Goal: Task Accomplishment & Management: Complete application form

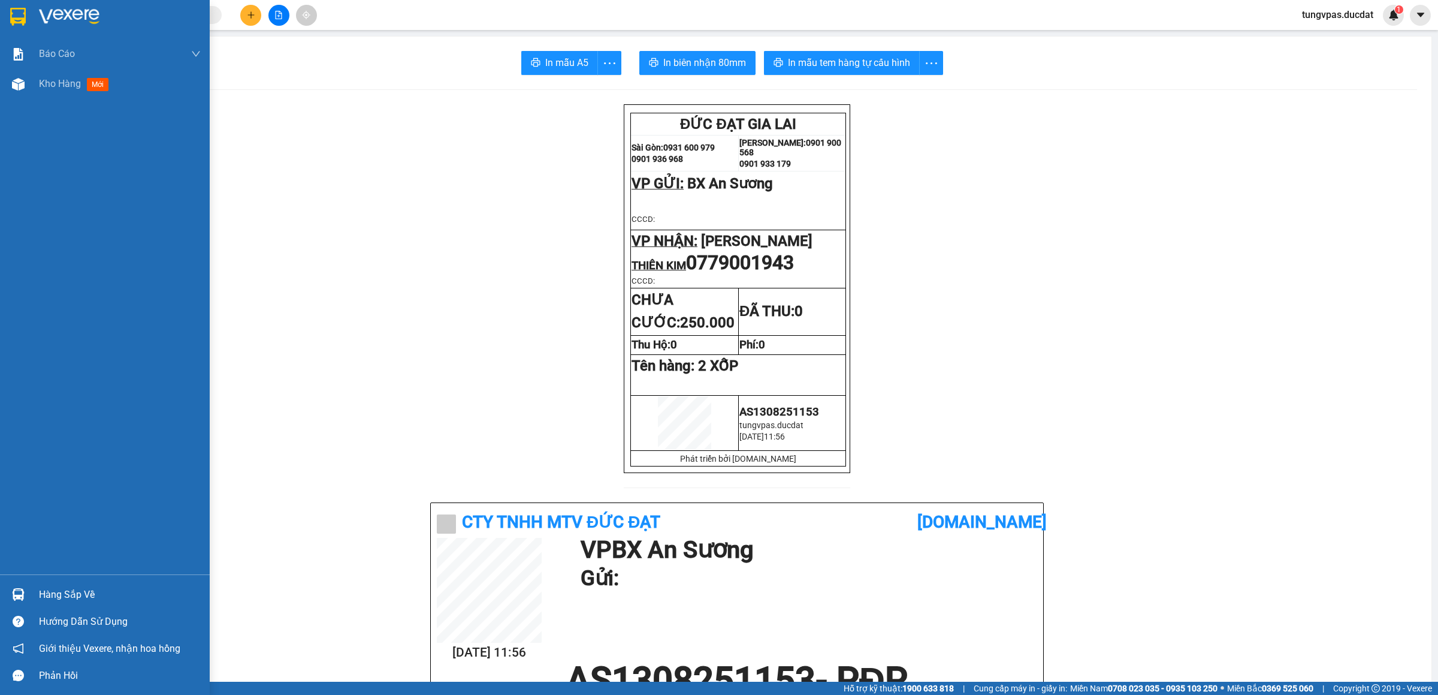
click at [83, 22] on img at bounding box center [69, 17] width 61 height 18
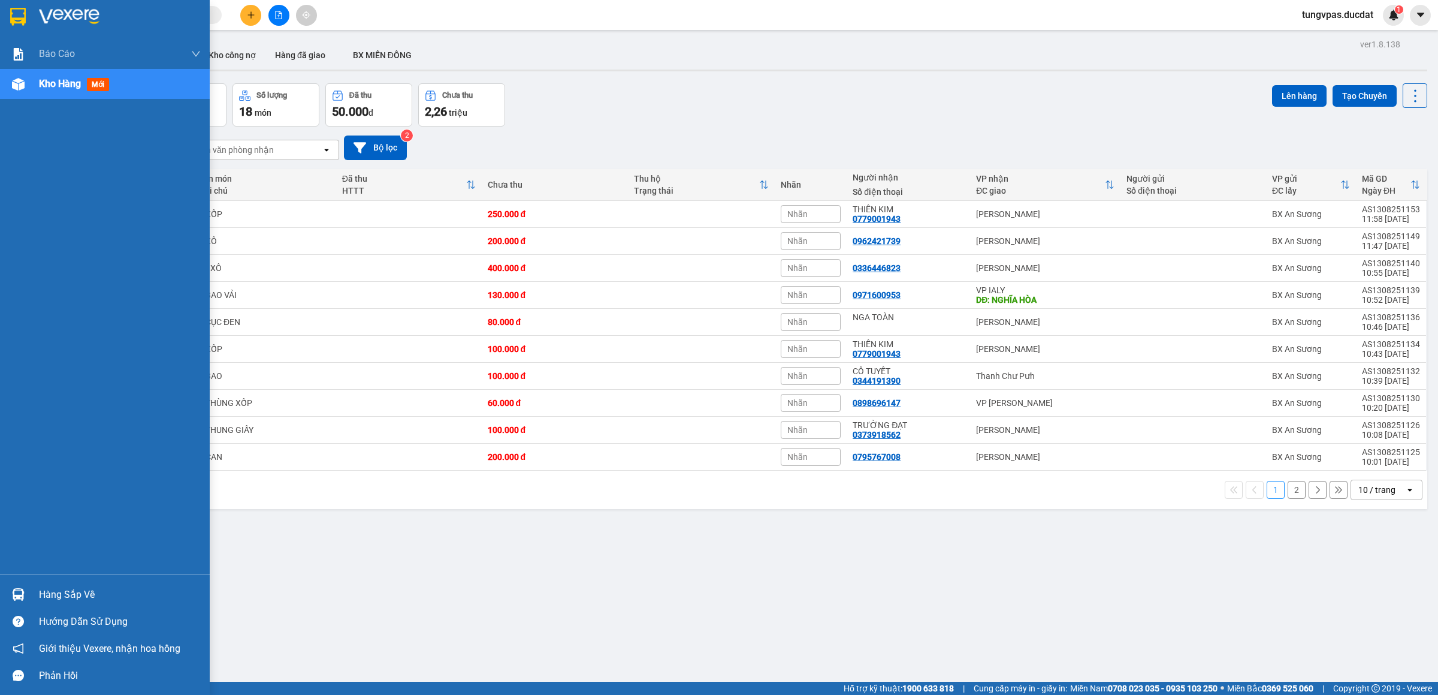
click at [15, 17] on img at bounding box center [18, 17] width 16 height 18
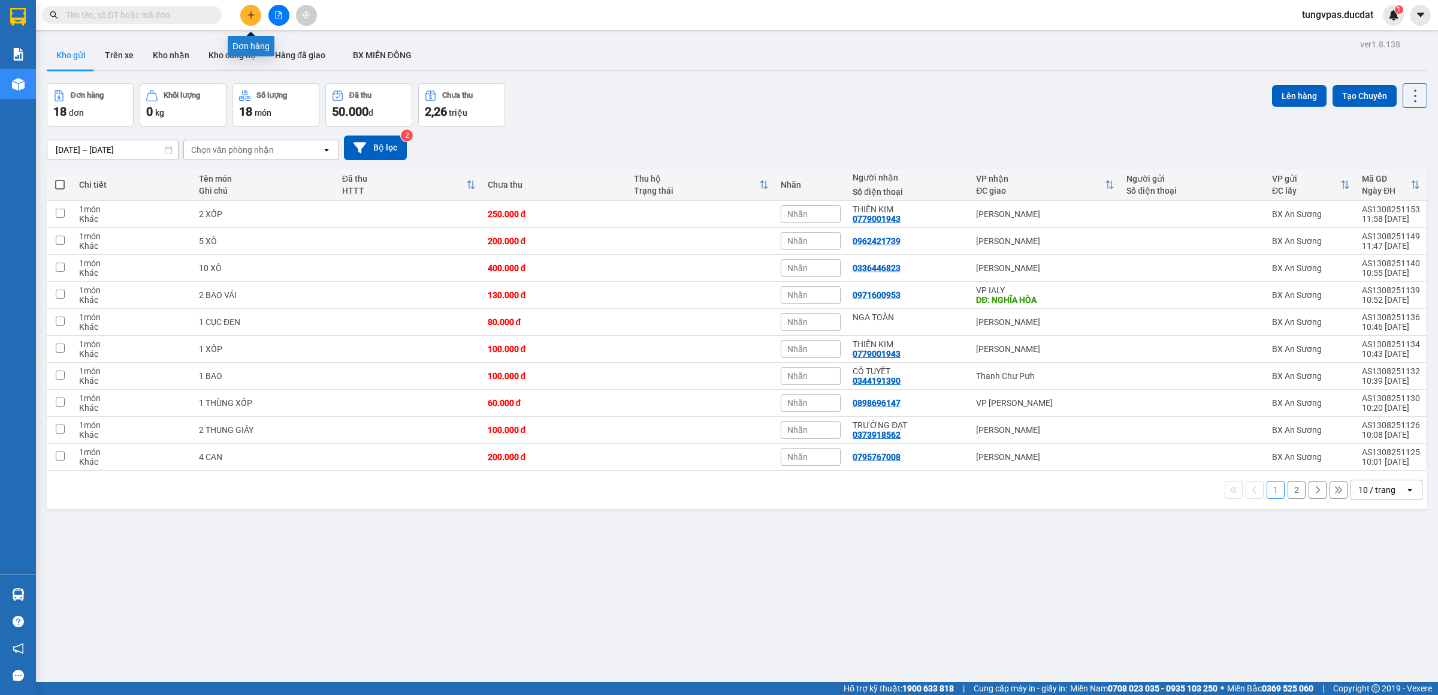
click at [248, 11] on icon "plus" at bounding box center [251, 15] width 8 height 8
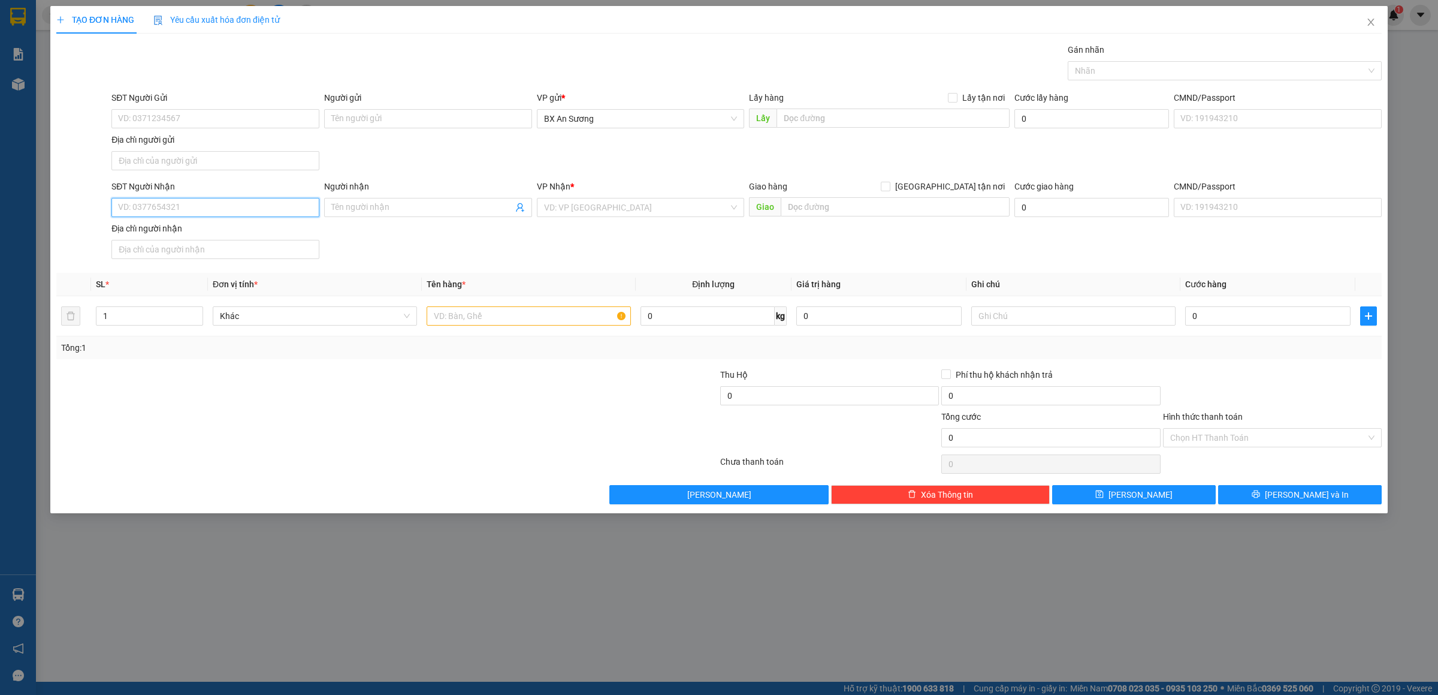
click at [269, 207] on input "SĐT Người Nhận" at bounding box center [215, 207] width 208 height 19
type input "0904142074"
click at [171, 233] on div "0904142074 - NGK" at bounding box center [216, 233] width 194 height 13
type input "NGK"
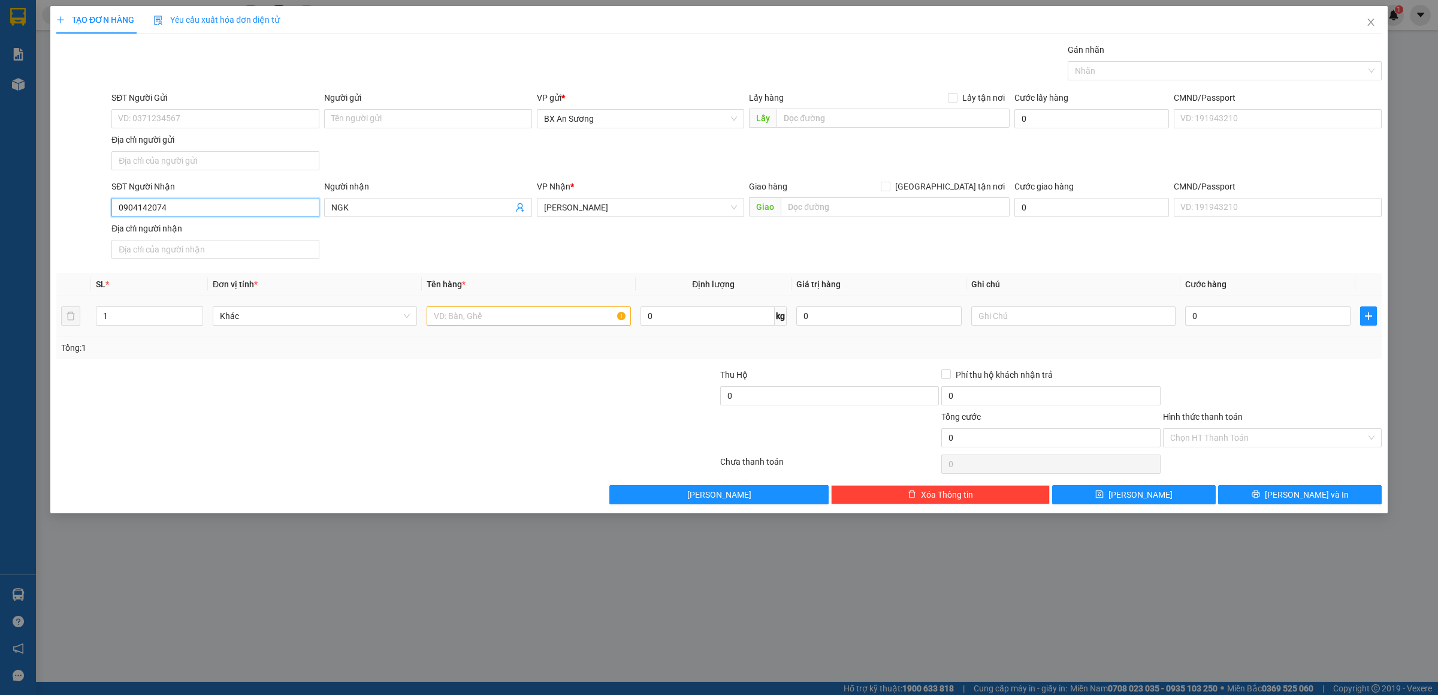
type input "0904142074"
type input "1 XỐP"
type input "1"
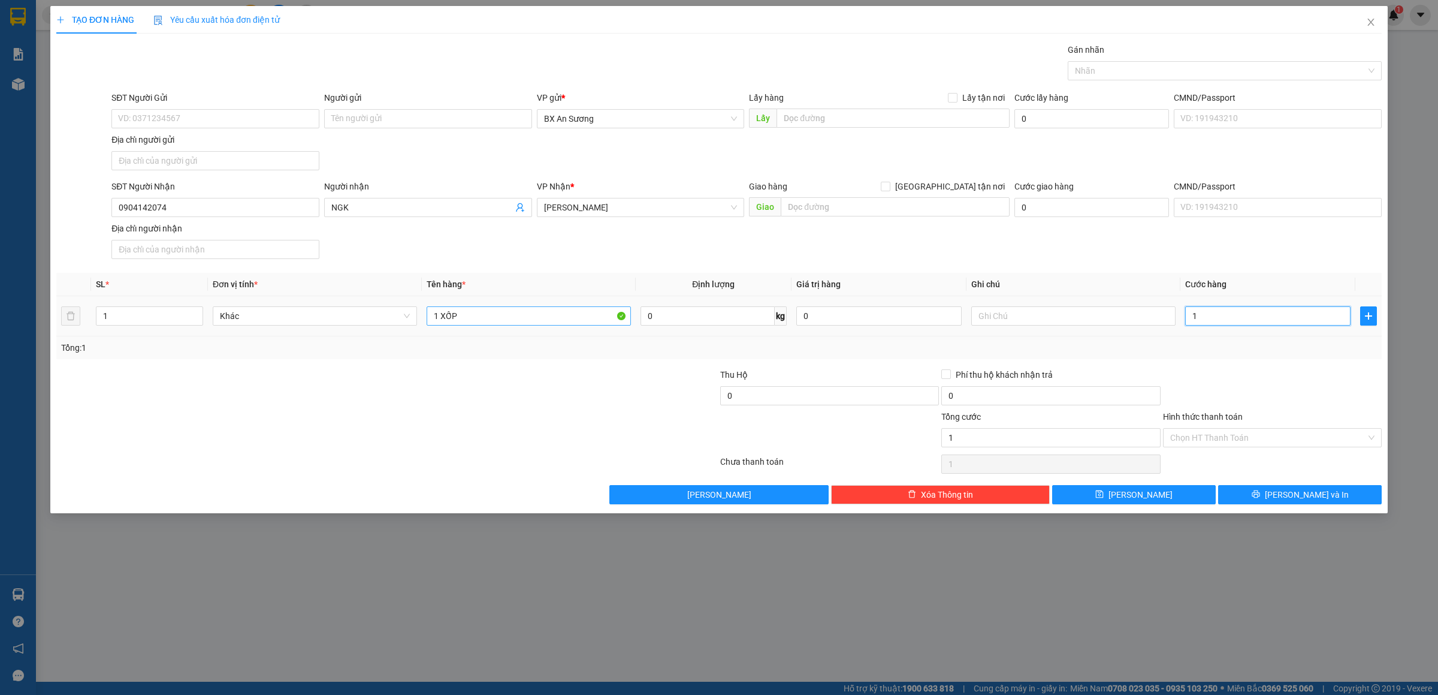
type input "10"
type input "100"
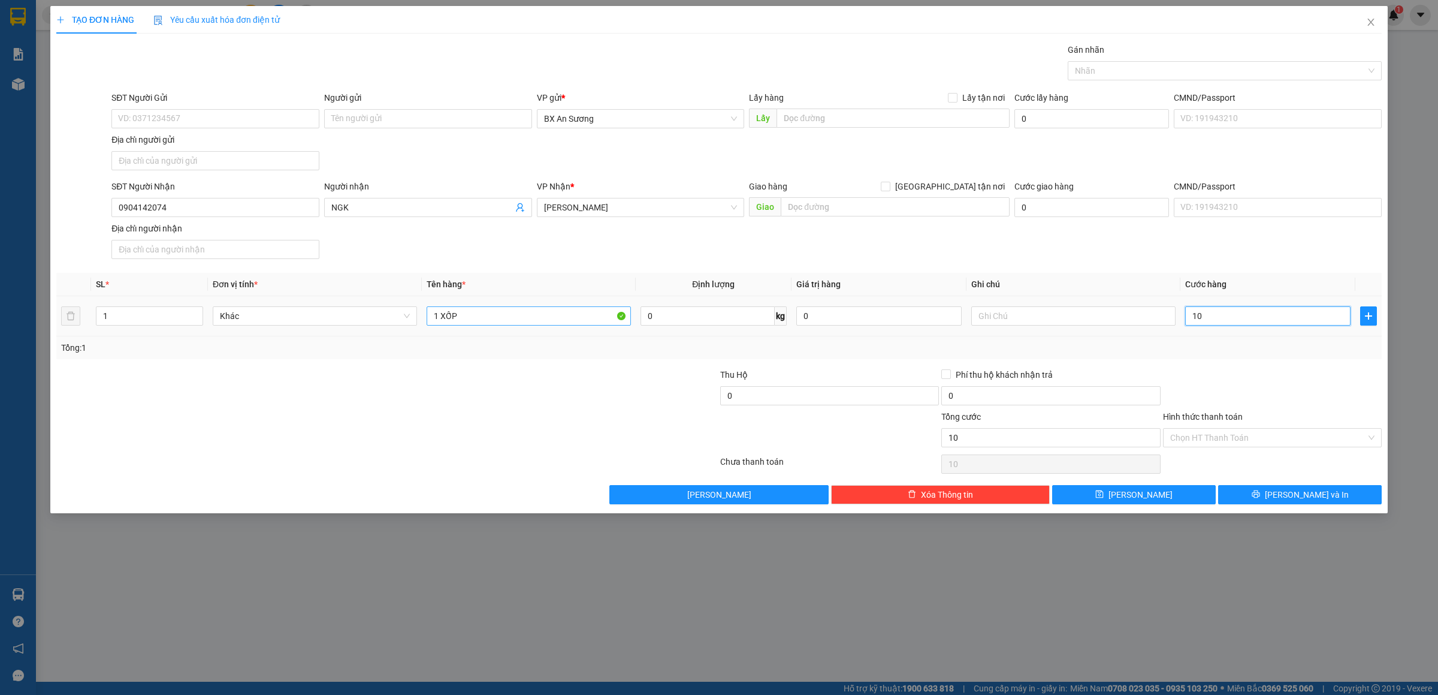
type input "100"
type input "1.001"
type input "10.010"
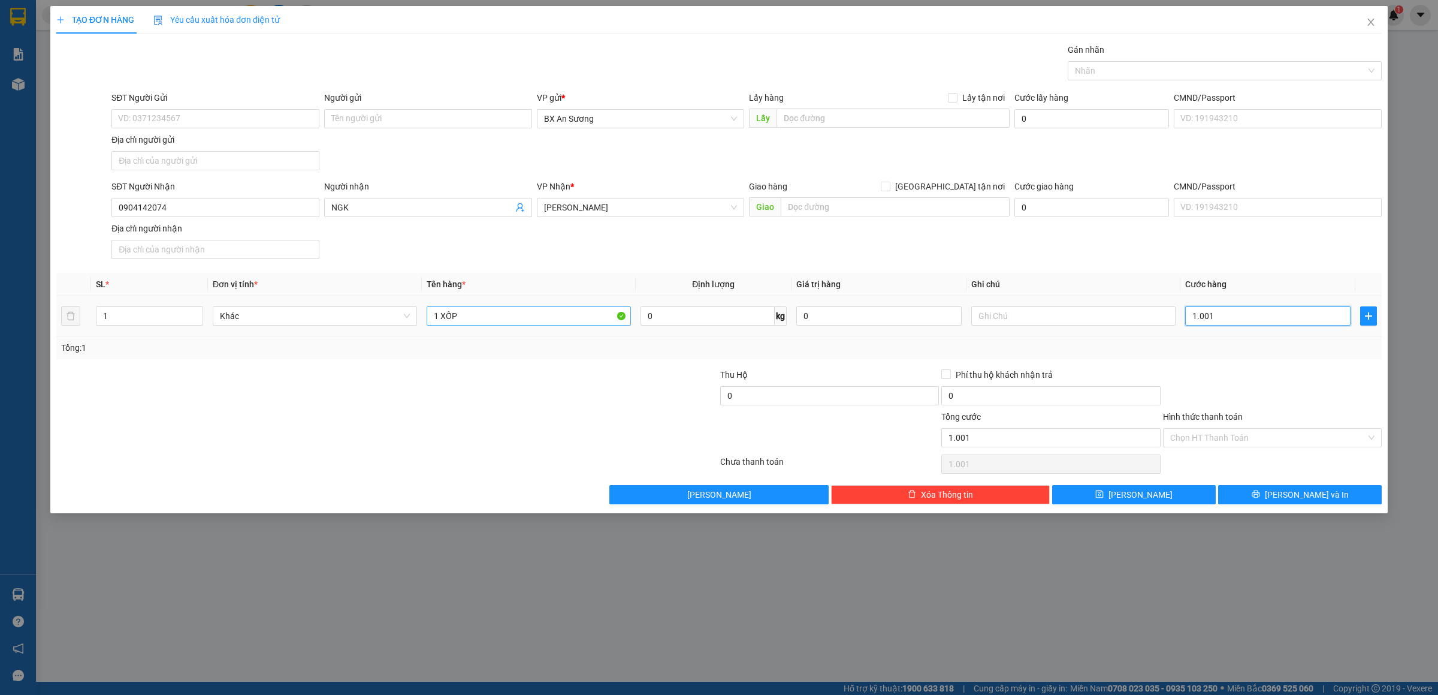
type input "10.010"
type input "100.100"
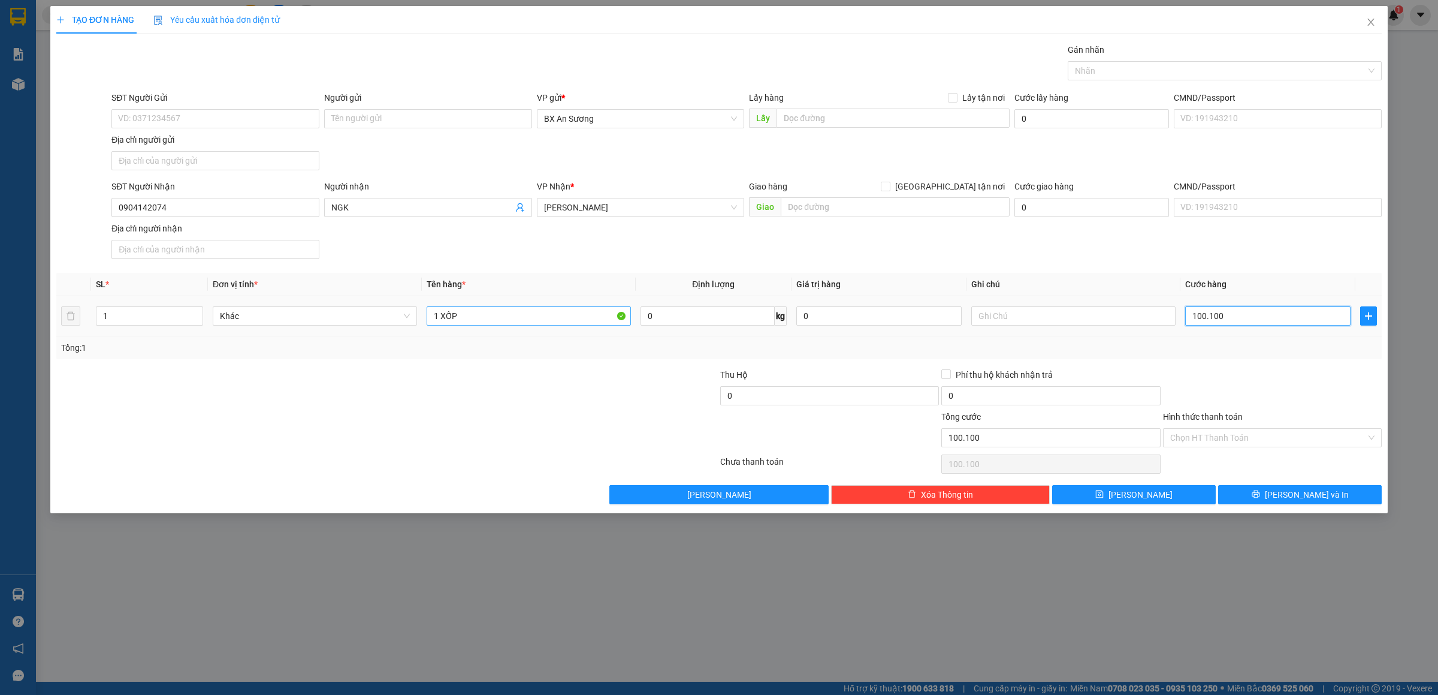
type input "10.010"
type input "1.001"
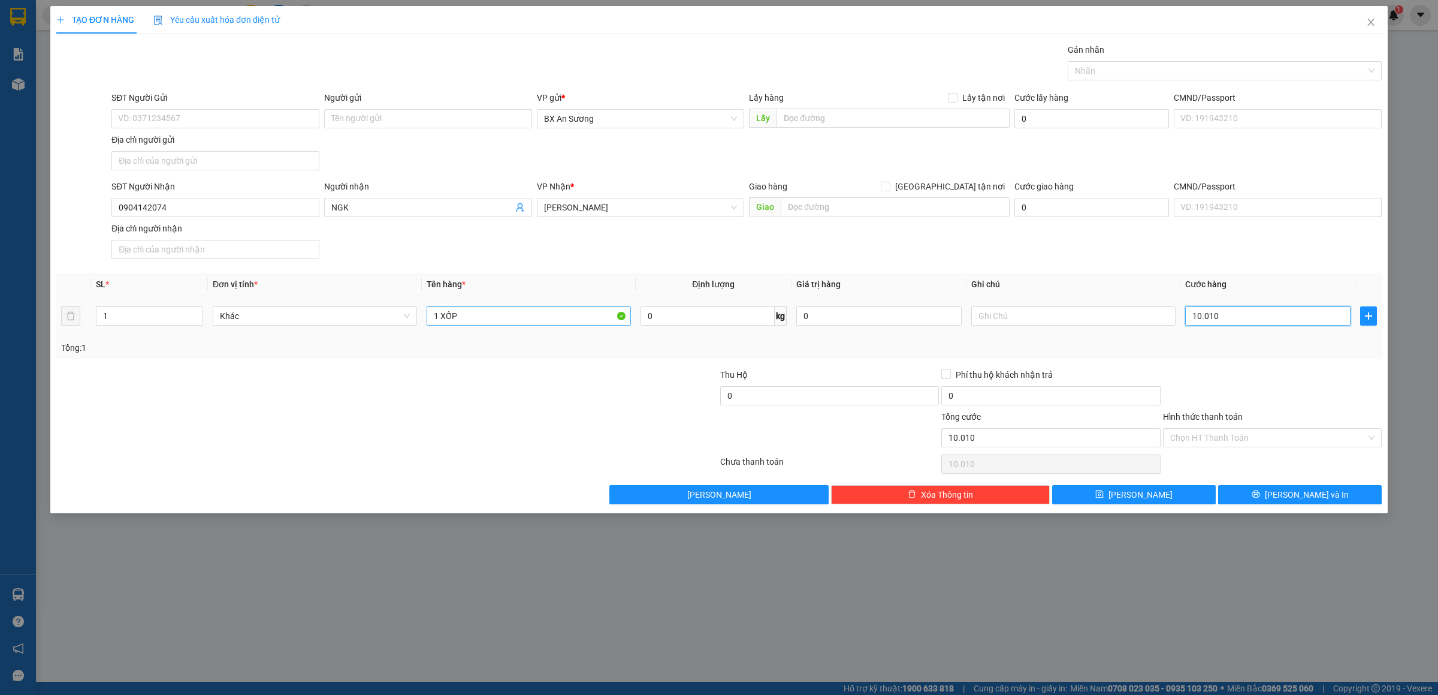
type input "1.001"
type input "100"
click at [1293, 501] on span "[PERSON_NAME] và In" at bounding box center [1307, 494] width 84 height 13
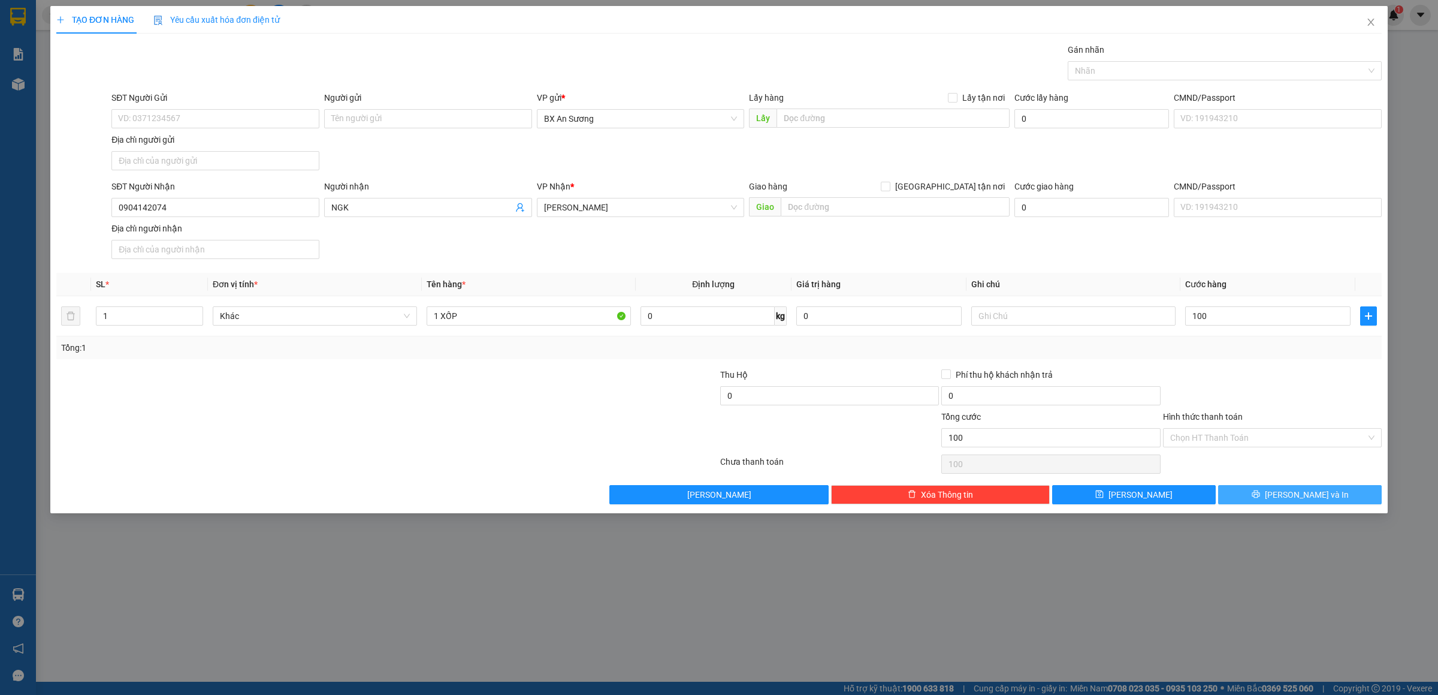
type input "100.000"
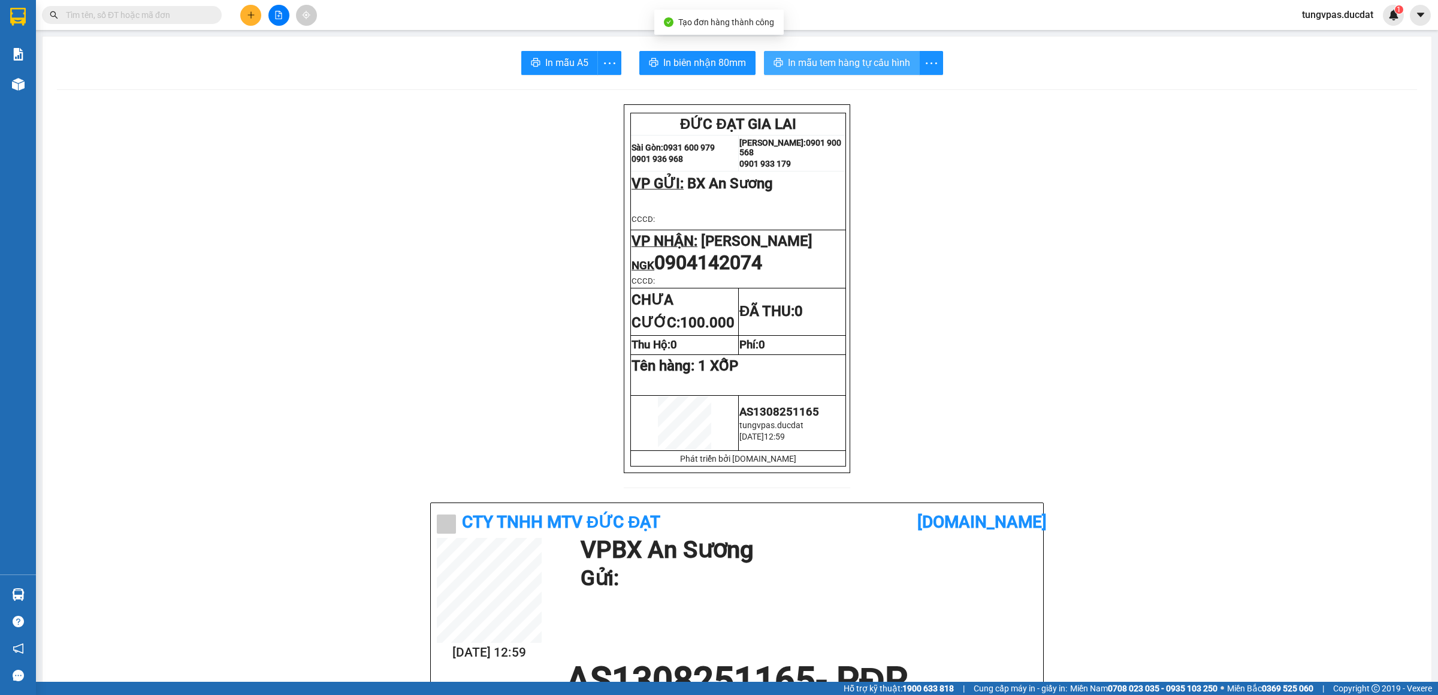
click at [830, 61] on span "In mẫu tem hàng tự cấu hình" at bounding box center [849, 62] width 122 height 15
click at [254, 17] on icon "plus" at bounding box center [251, 15] width 8 height 8
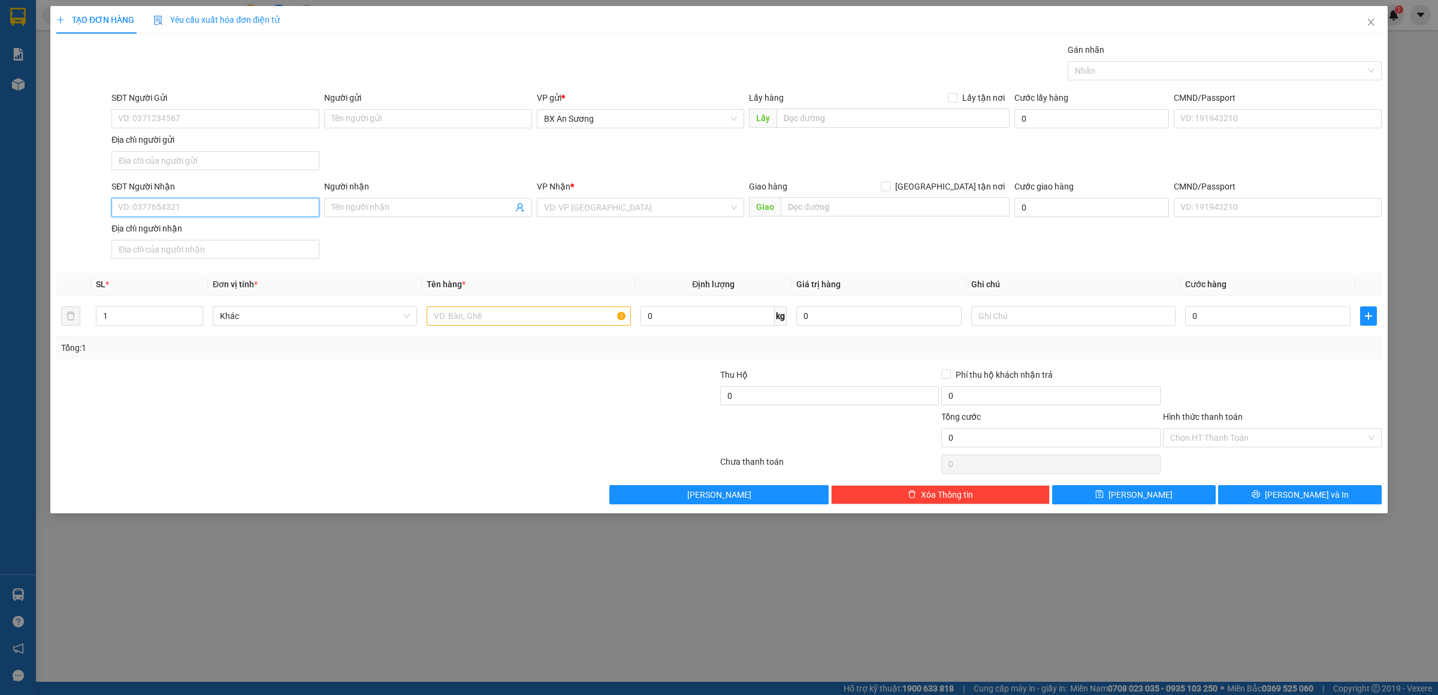
click at [250, 206] on input "SĐT Người Nhận" at bounding box center [215, 207] width 208 height 19
type input "0906153132"
click at [620, 213] on input "search" at bounding box center [636, 207] width 185 height 18
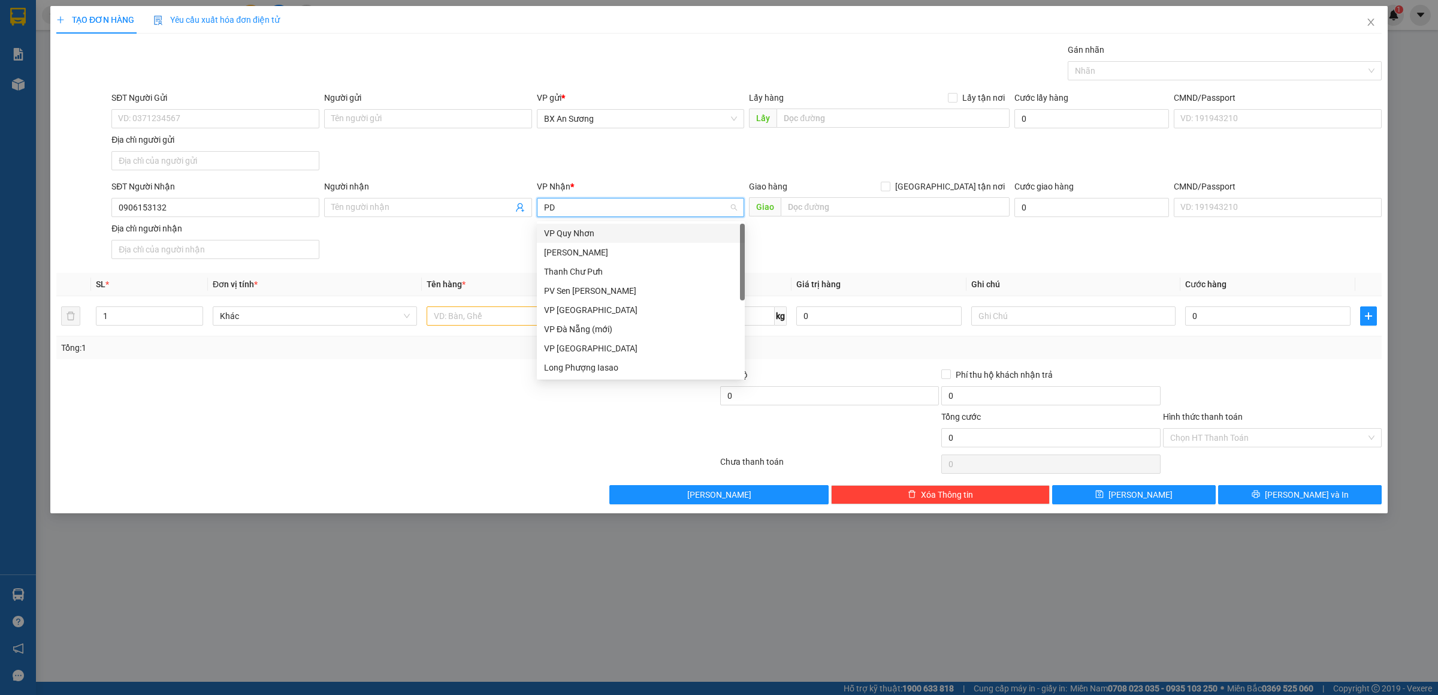
type input "PDP"
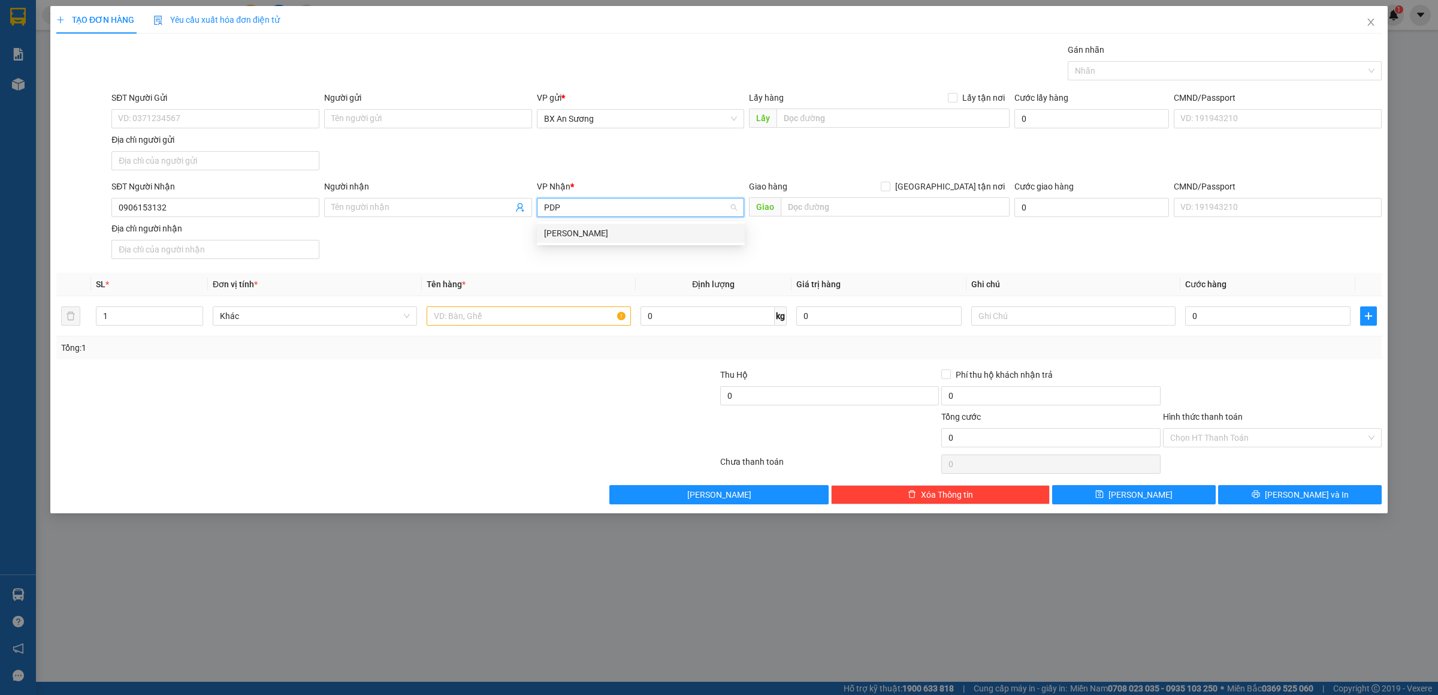
click at [592, 227] on div "[PERSON_NAME]" at bounding box center [641, 233] width 194 height 13
click at [575, 313] on input "text" at bounding box center [529, 315] width 204 height 19
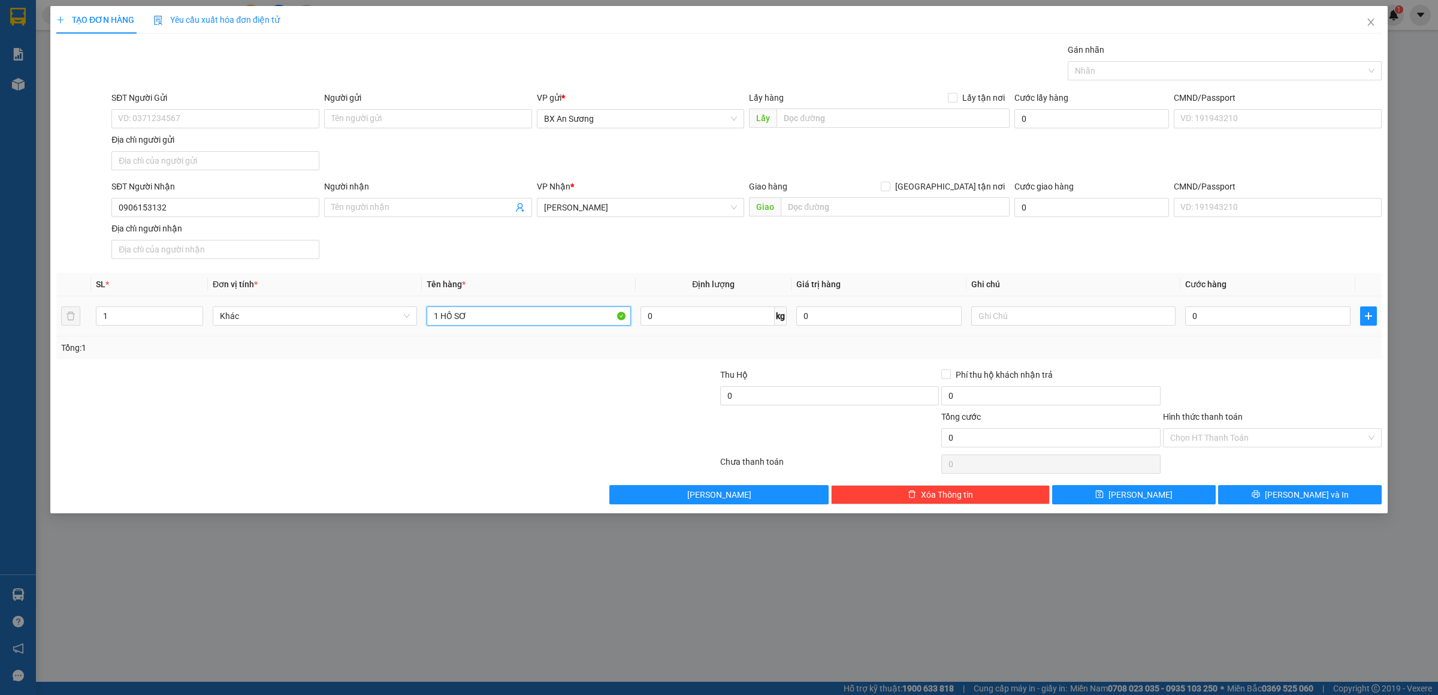
type input "1 HỒ SƠ"
type input "3"
type input "30"
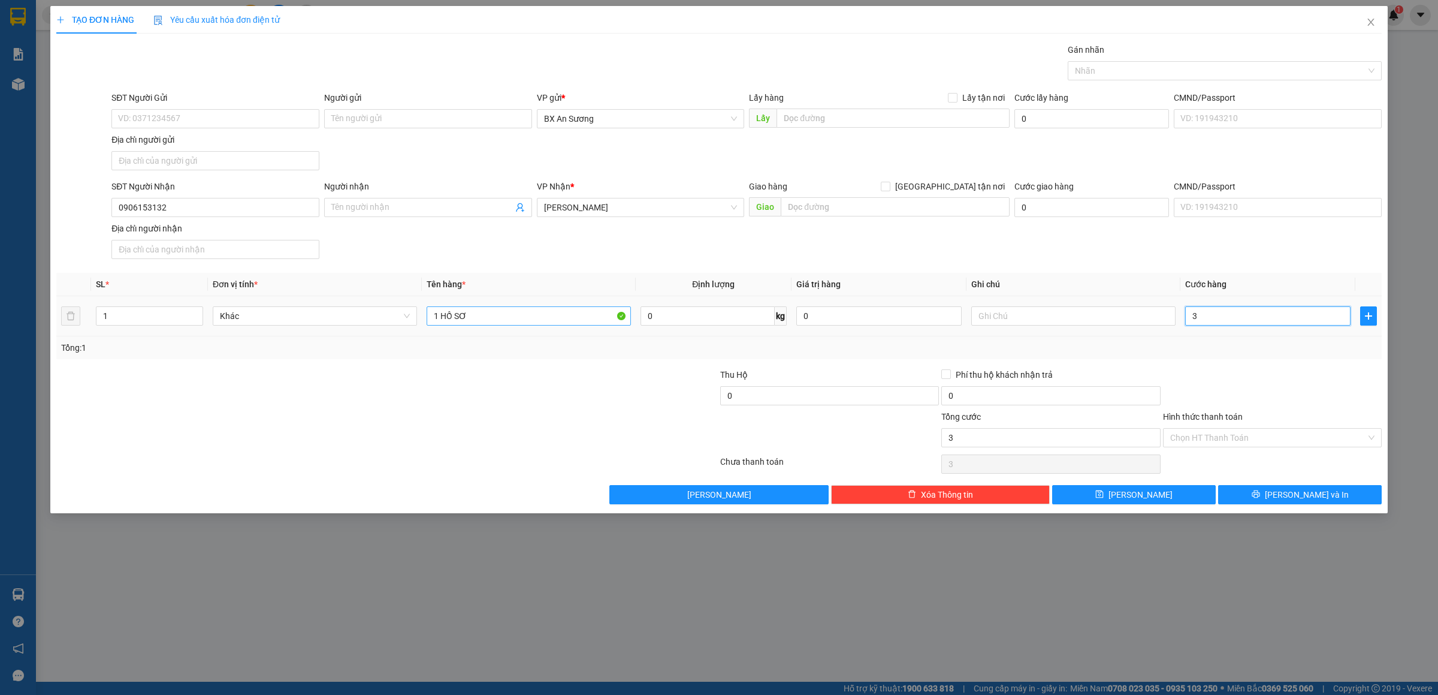
type input "30"
type input "30.000"
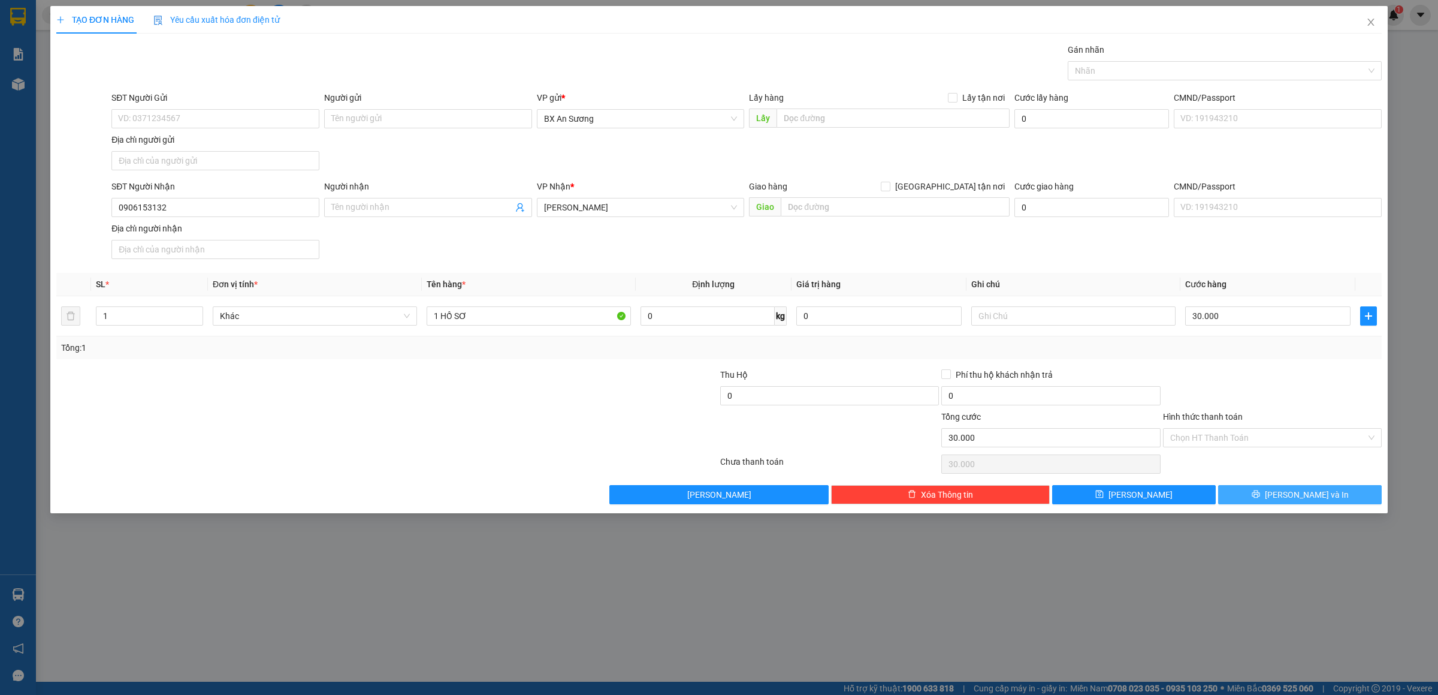
click at [1280, 493] on button "[PERSON_NAME] và In" at bounding box center [1301, 494] width 164 height 19
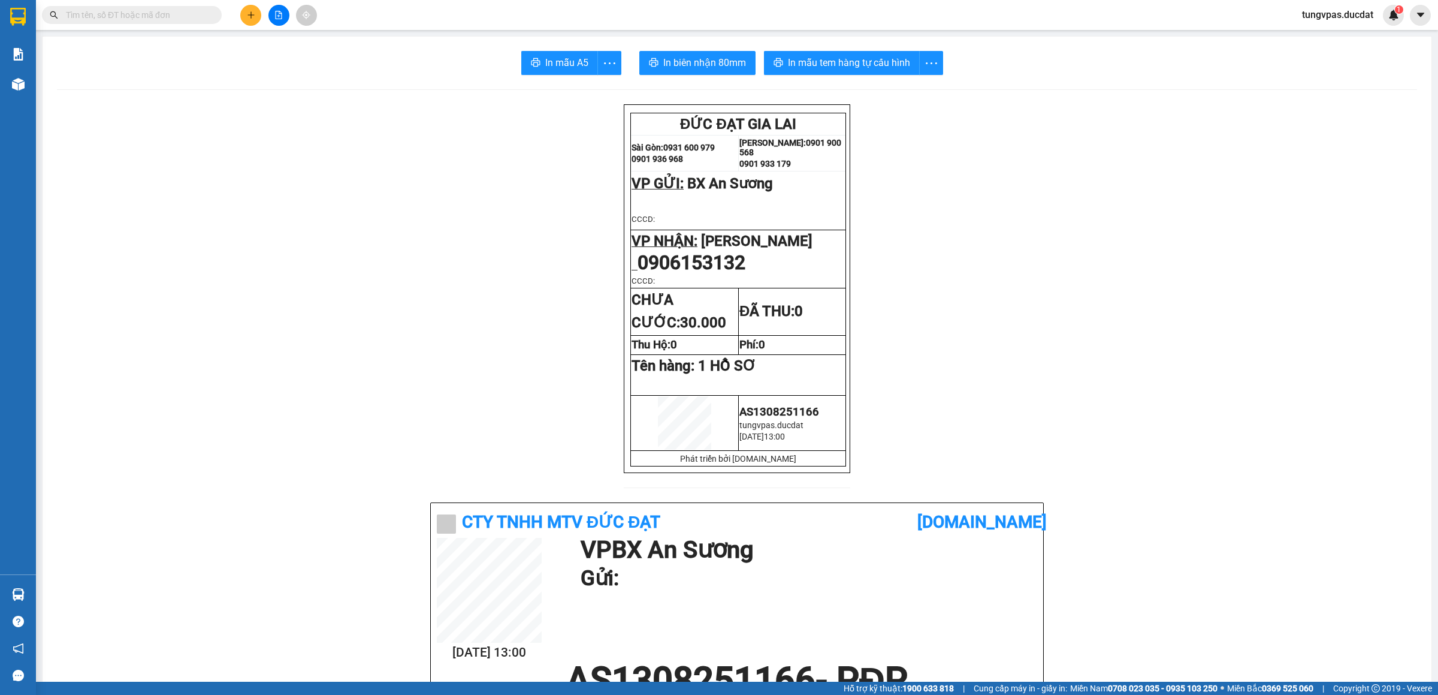
drag, startPoint x: 719, startPoint y: 63, endPoint x: 1106, endPoint y: 114, distance: 390.5
click at [888, 63] on span "In mẫu tem hàng tự cấu hình" at bounding box center [849, 62] width 122 height 15
click at [251, 22] on button at bounding box center [250, 15] width 21 height 21
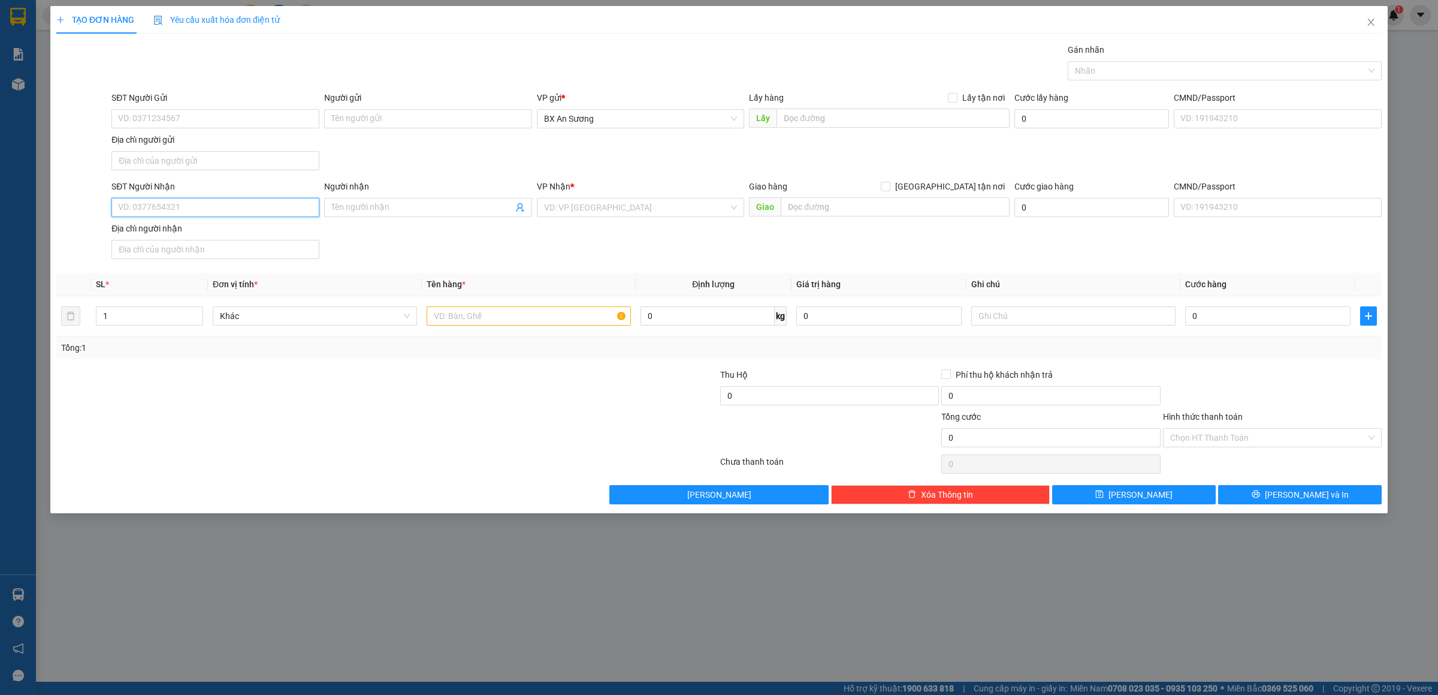
click at [315, 209] on input "SĐT Người Nhận" at bounding box center [215, 207] width 208 height 19
type input "0399912938"
click at [219, 243] on div "0399912938 - VĨNH DÉP" at bounding box center [215, 233] width 208 height 19
type input "VĨNH DÉP"
type input "0399912938"
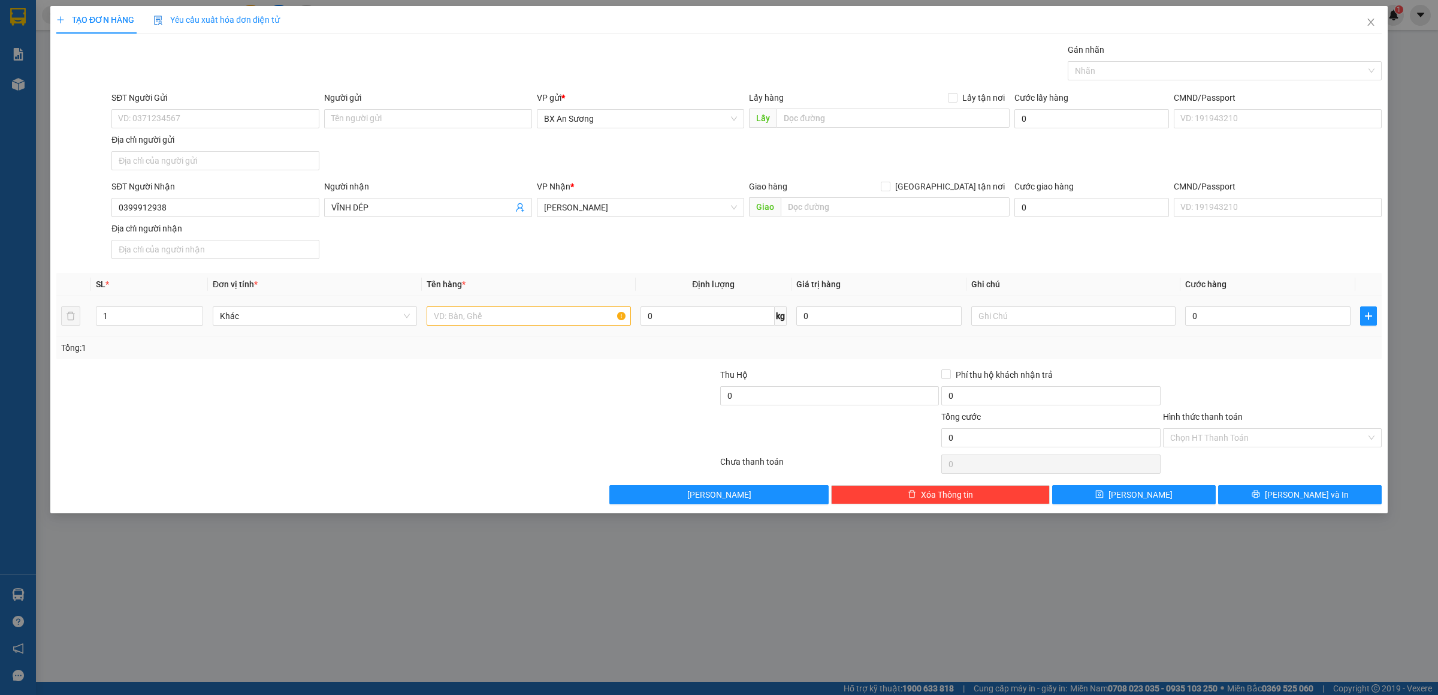
drag, startPoint x: 480, startPoint y: 329, endPoint x: 479, endPoint y: 321, distance: 8.5
click at [480, 328] on div at bounding box center [529, 316] width 204 height 24
click at [477, 316] on input "text" at bounding box center [529, 315] width 204 height 19
type input "1 TÚM XANH"
type input "5"
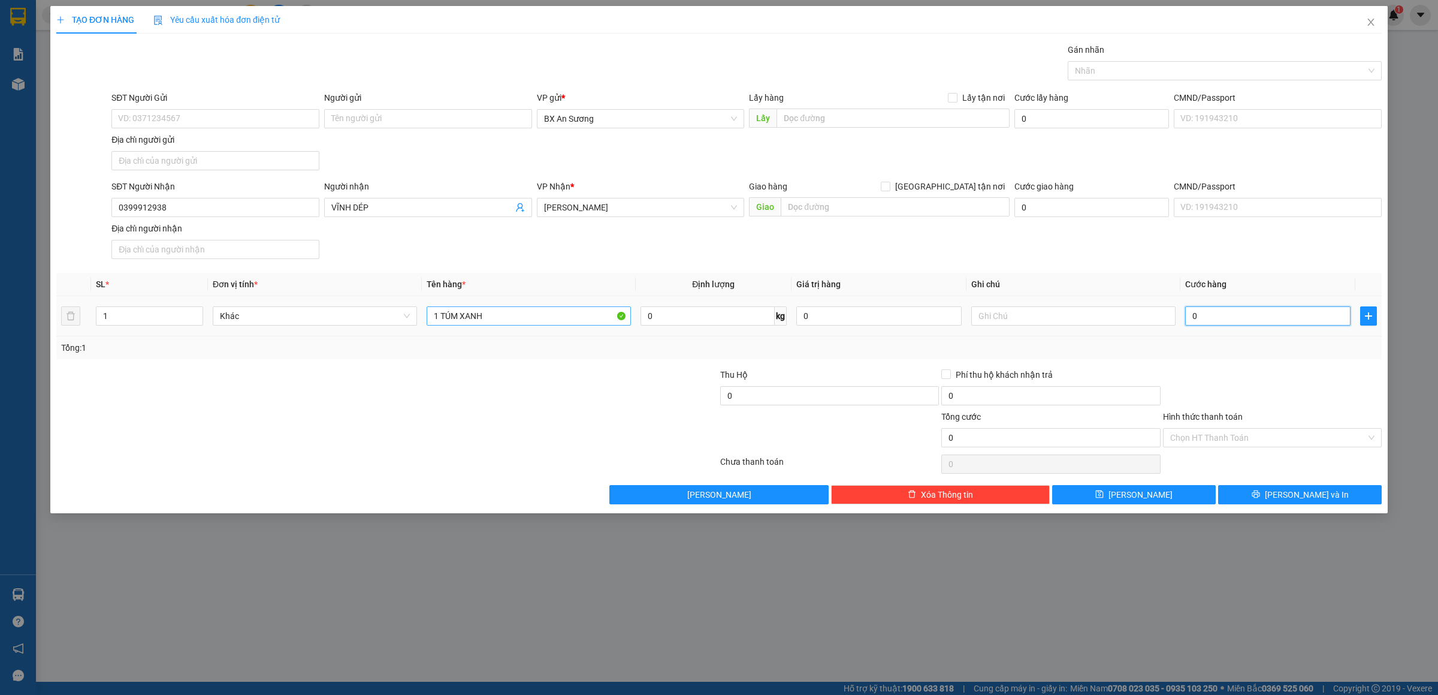
type input "5"
type input "50"
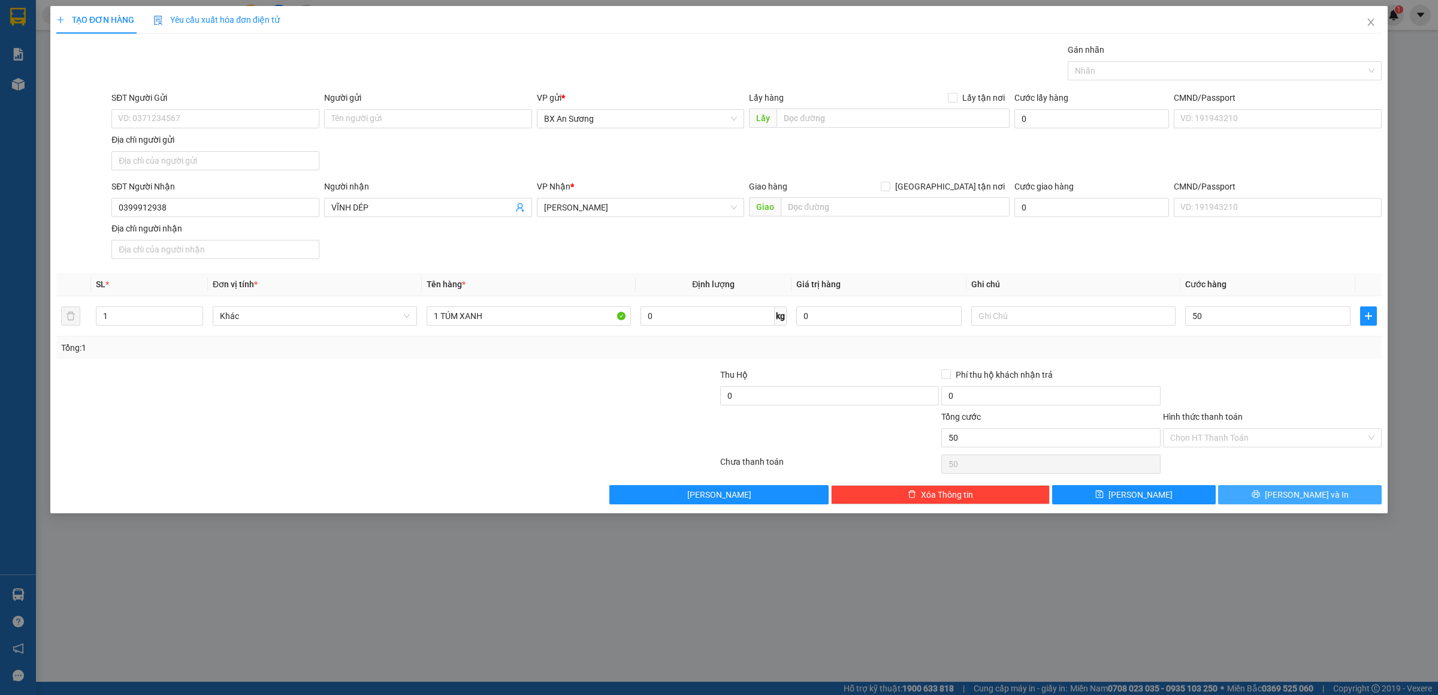
type input "50.000"
click at [1353, 496] on button "[PERSON_NAME] và In" at bounding box center [1301, 494] width 164 height 19
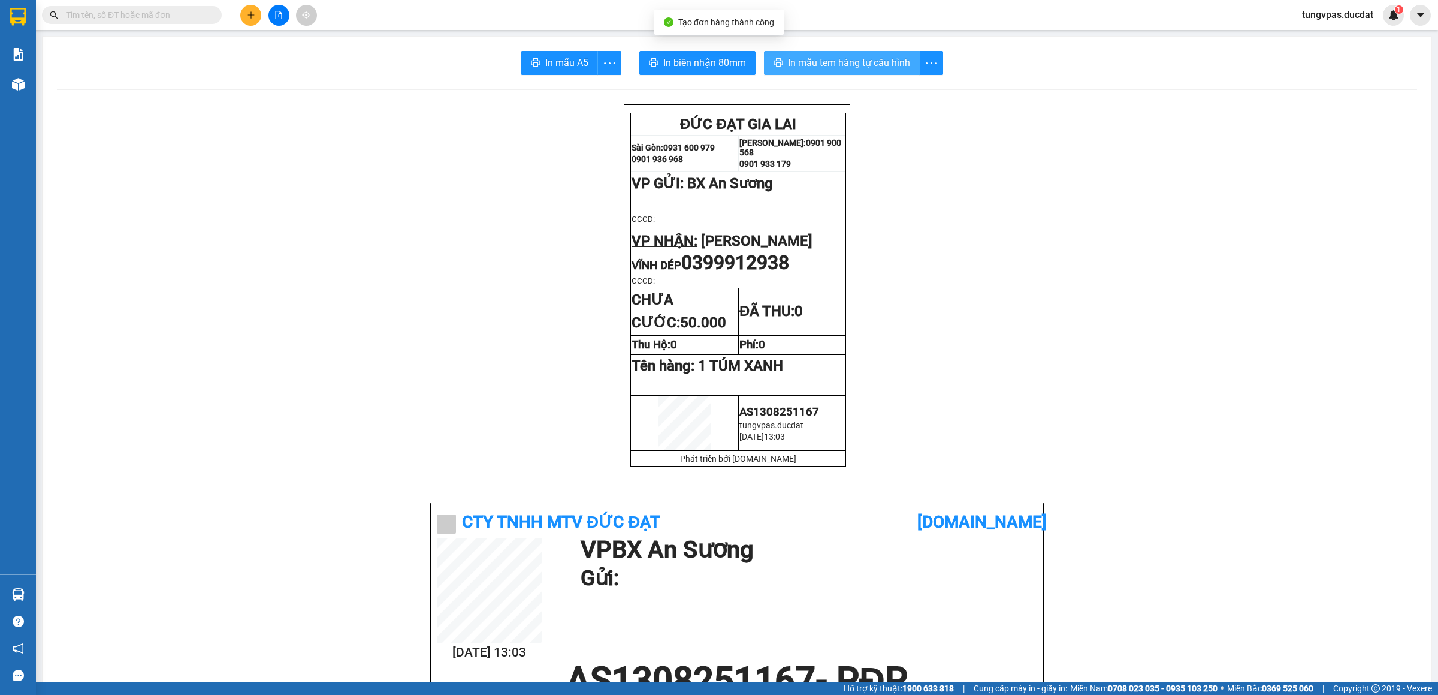
click at [898, 60] on span "In mẫu tem hàng tự cấu hình" at bounding box center [849, 62] width 122 height 15
click at [245, 11] on button at bounding box center [250, 15] width 21 height 21
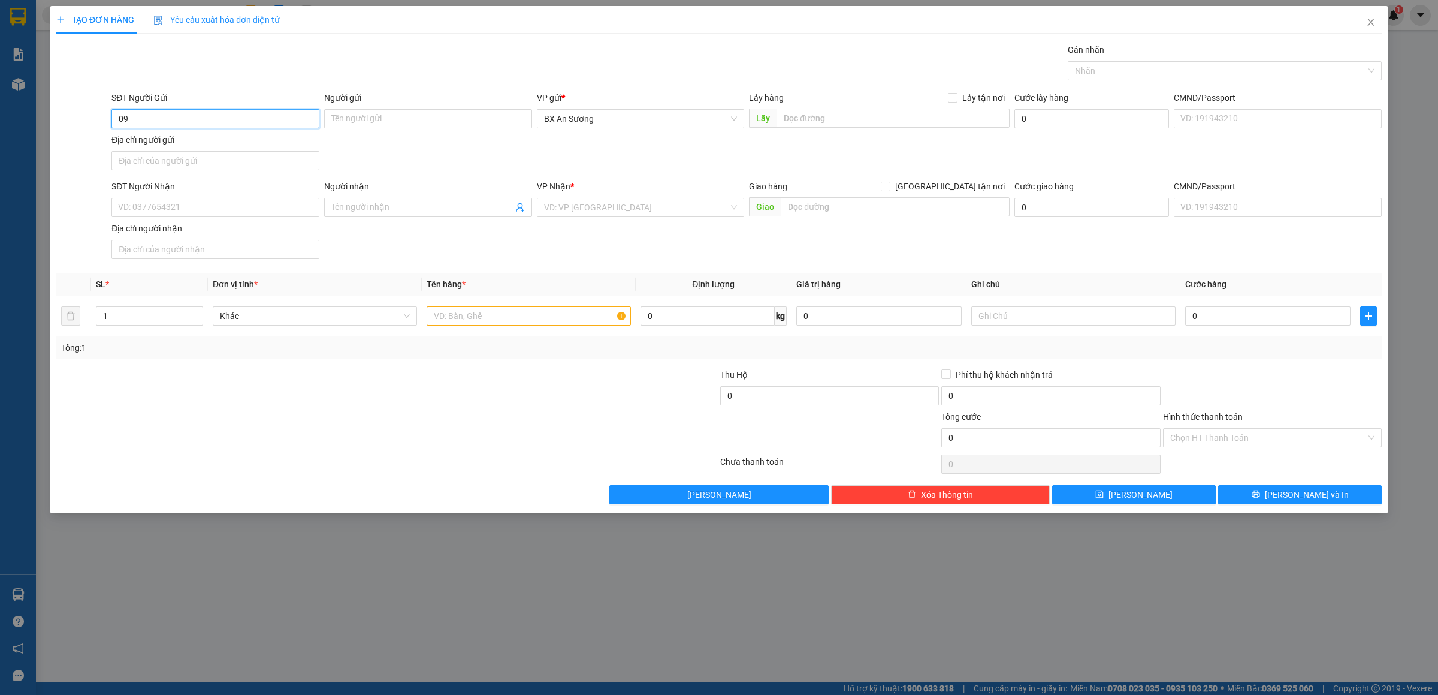
type input "0"
click at [222, 209] on input "SĐT Người Nhận" at bounding box center [215, 207] width 208 height 19
type input "0905081988"
click at [592, 213] on input "search" at bounding box center [636, 207] width 185 height 18
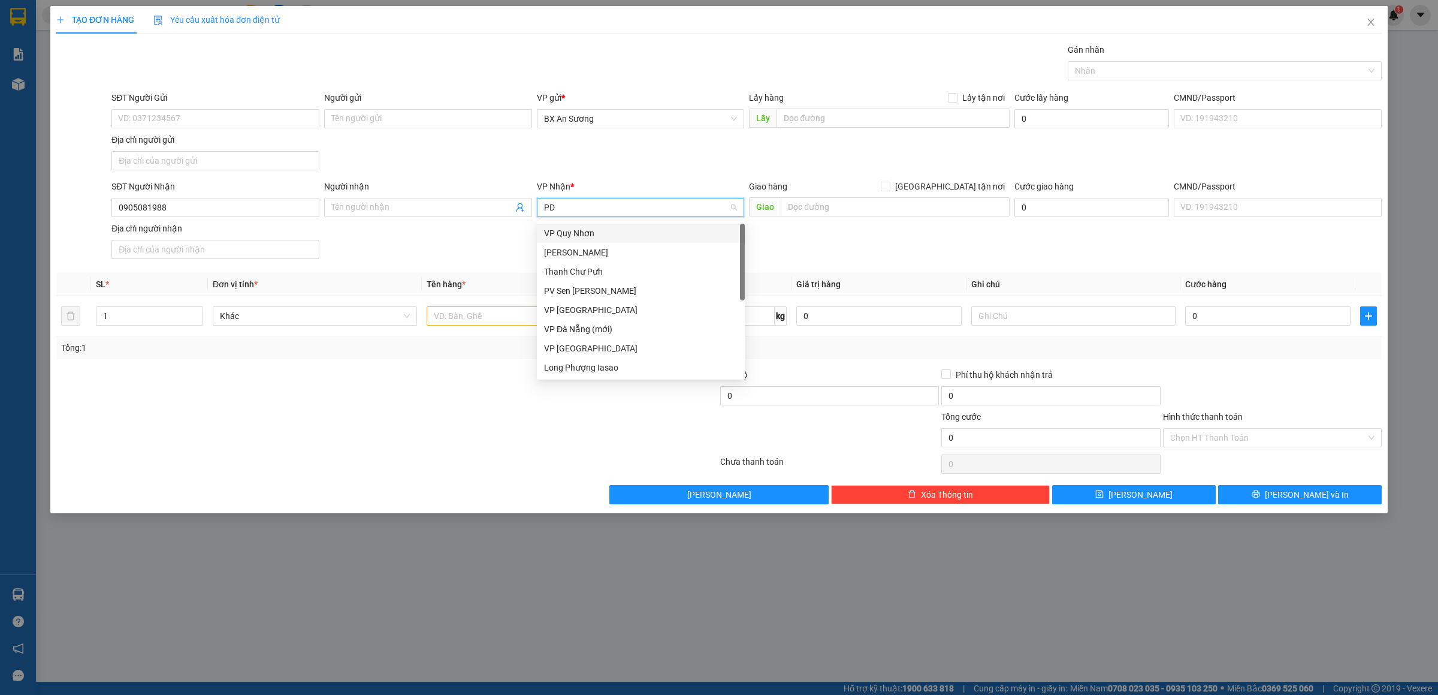
type input "PDP"
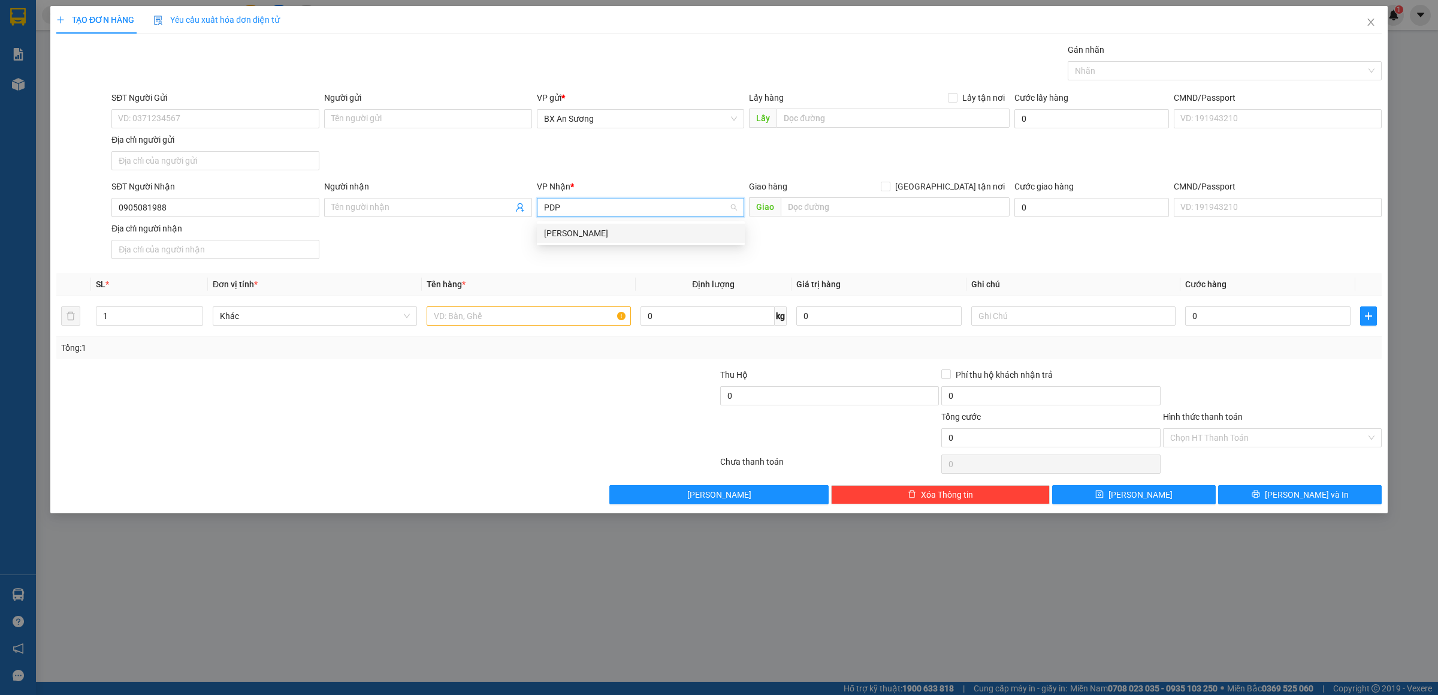
click at [594, 225] on div "[PERSON_NAME]" at bounding box center [641, 233] width 208 height 19
click at [522, 315] on input "text" at bounding box center [529, 315] width 204 height 19
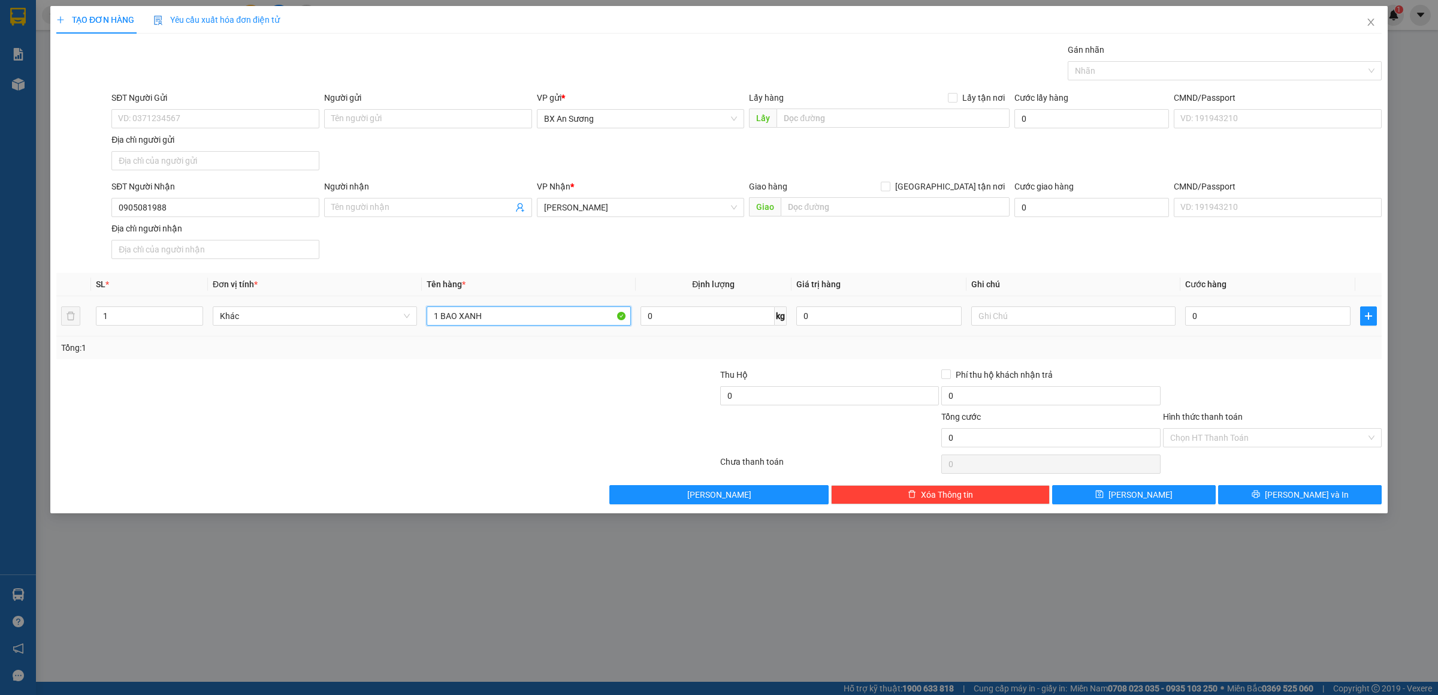
type input "1 BAO XANH"
click at [1211, 312] on input "0" at bounding box center [1268, 315] width 165 height 19
click at [1328, 502] on button "[PERSON_NAME] và In" at bounding box center [1301, 494] width 164 height 19
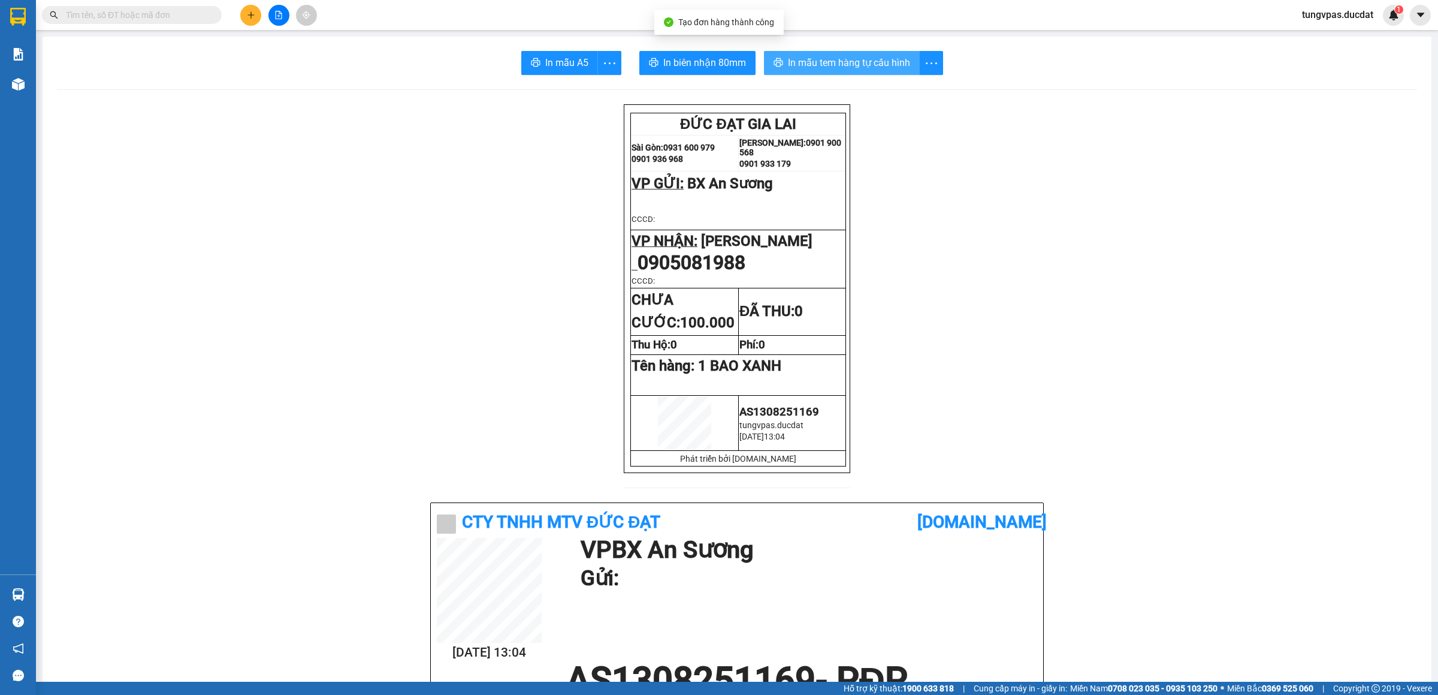
click at [865, 71] on button "In mẫu tem hàng tự cấu hình" at bounding box center [842, 63] width 156 height 24
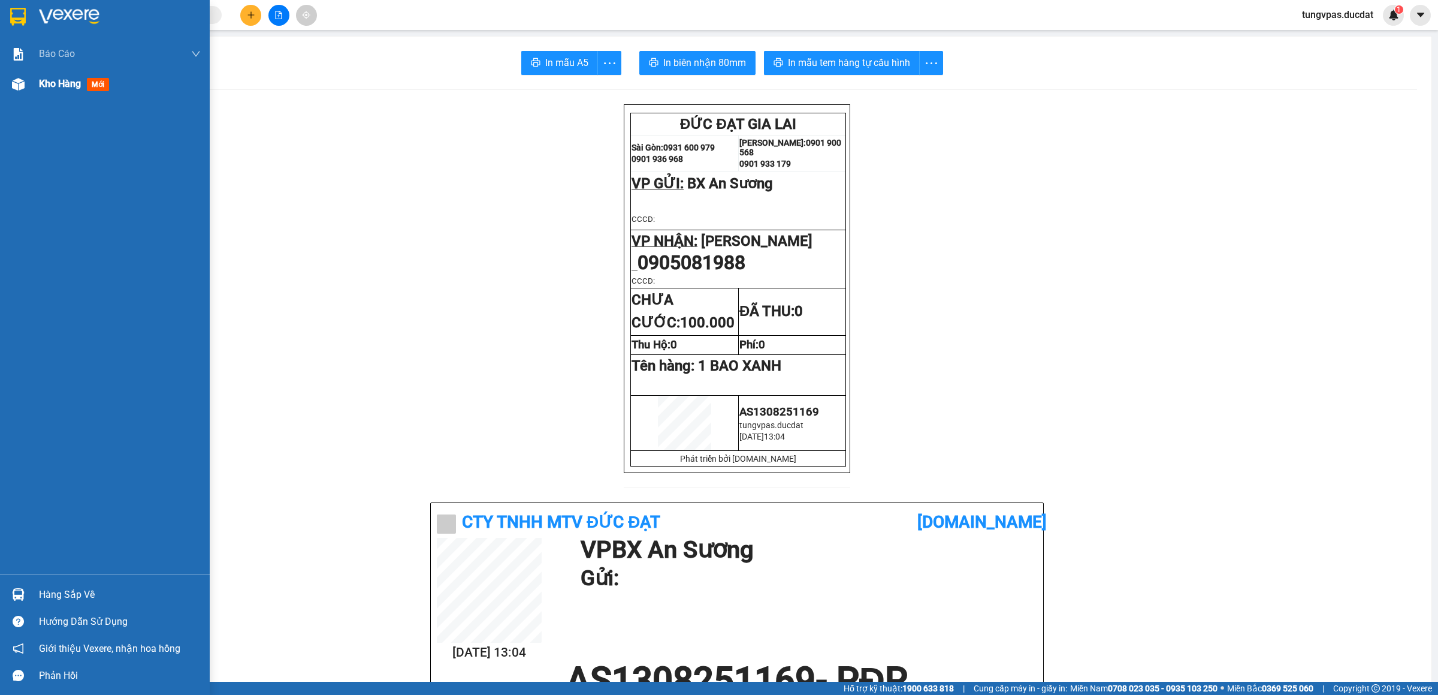
click at [16, 85] on img at bounding box center [18, 84] width 13 height 13
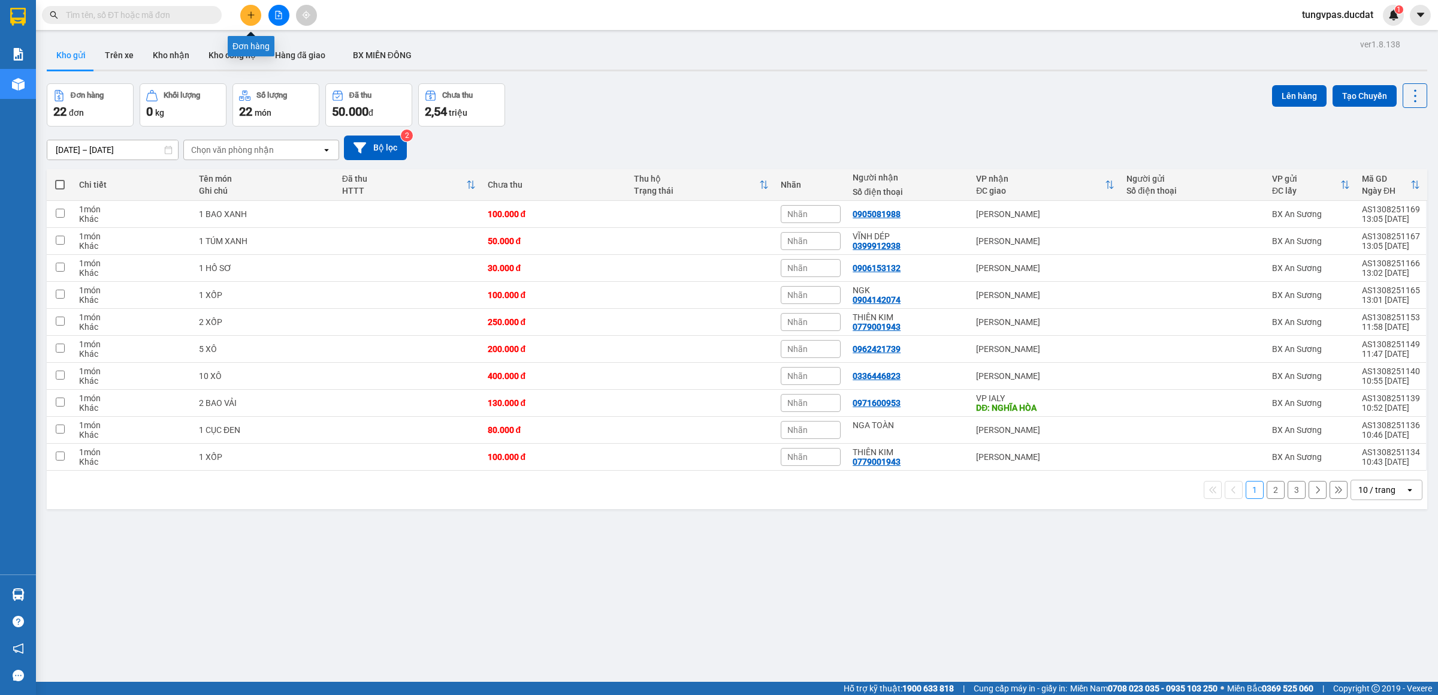
click at [255, 10] on button at bounding box center [250, 15] width 21 height 21
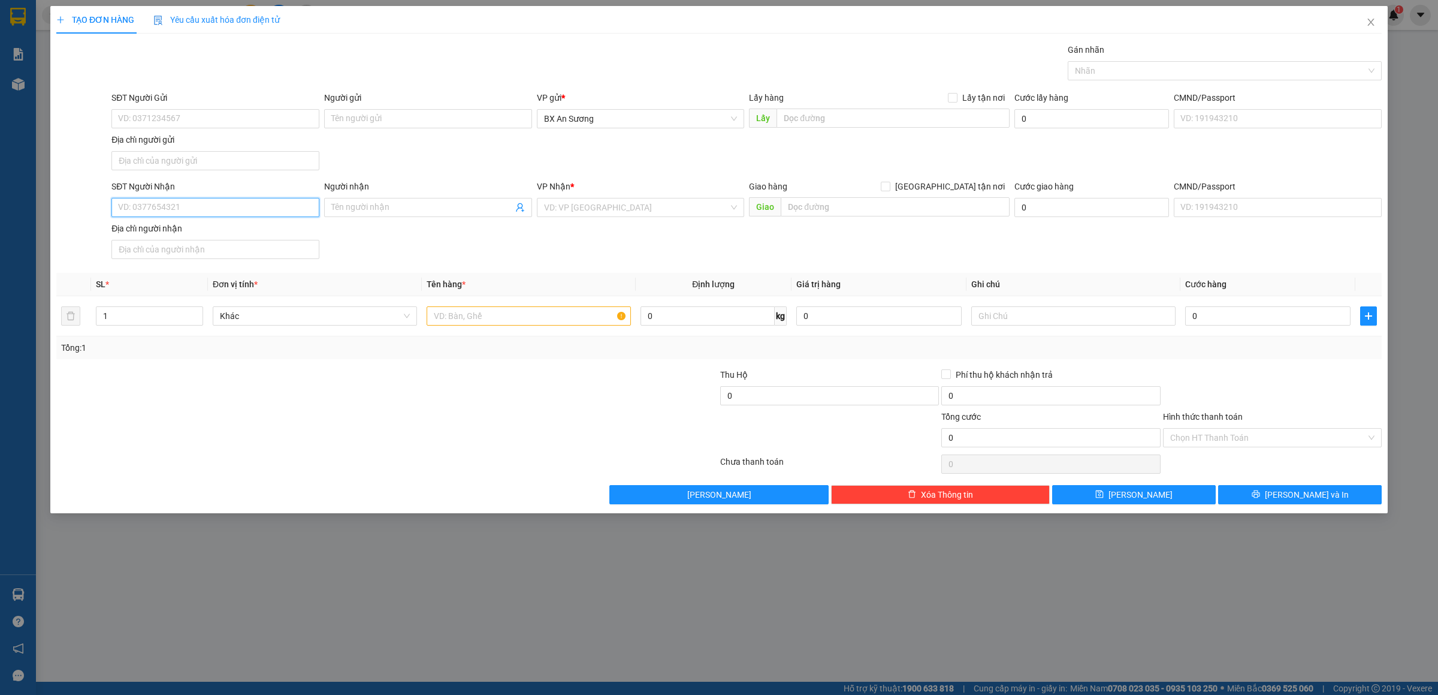
click at [258, 211] on input "SĐT Người Nhận" at bounding box center [215, 207] width 208 height 19
type input "0932504456"
click at [177, 236] on div "0932504456 - hanh" at bounding box center [216, 233] width 194 height 13
type input "hanh"
type input "0932504456"
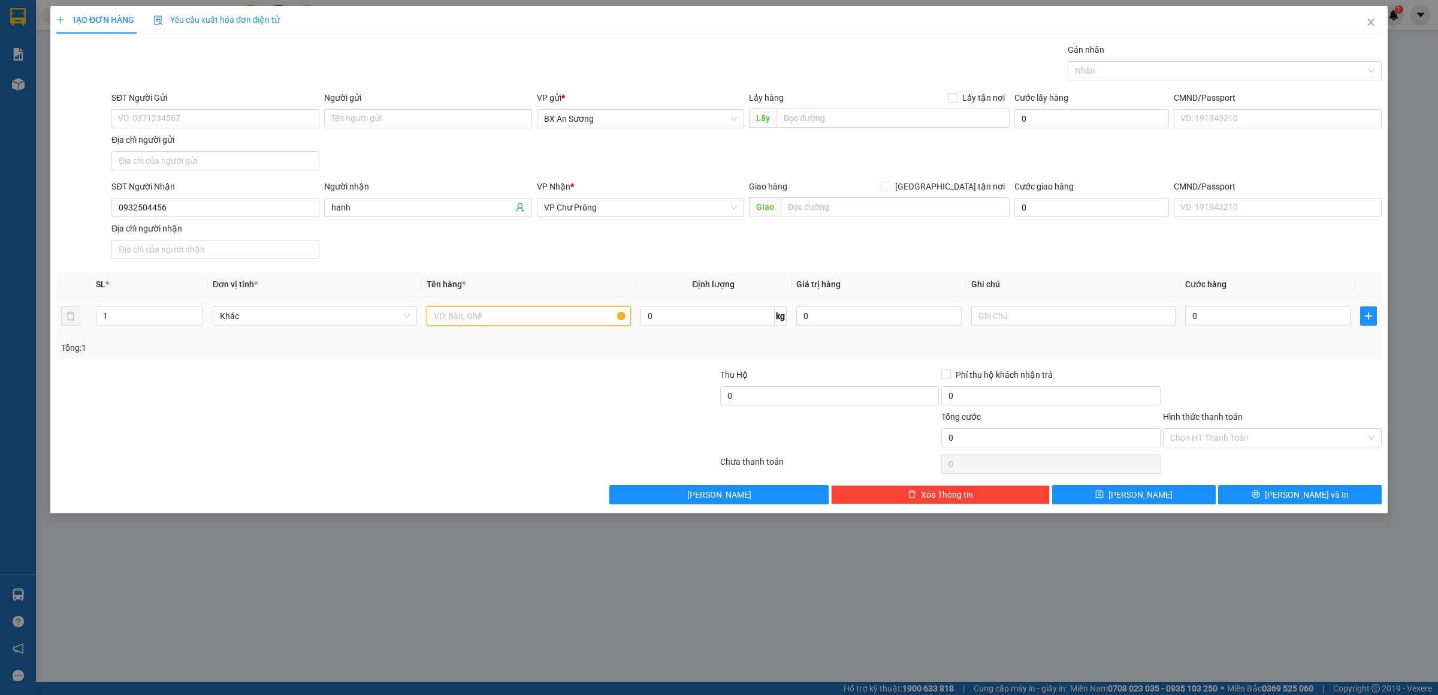
click at [511, 318] on input "text" at bounding box center [529, 315] width 204 height 19
type input "1 THÙNG XỐP"
type input "8"
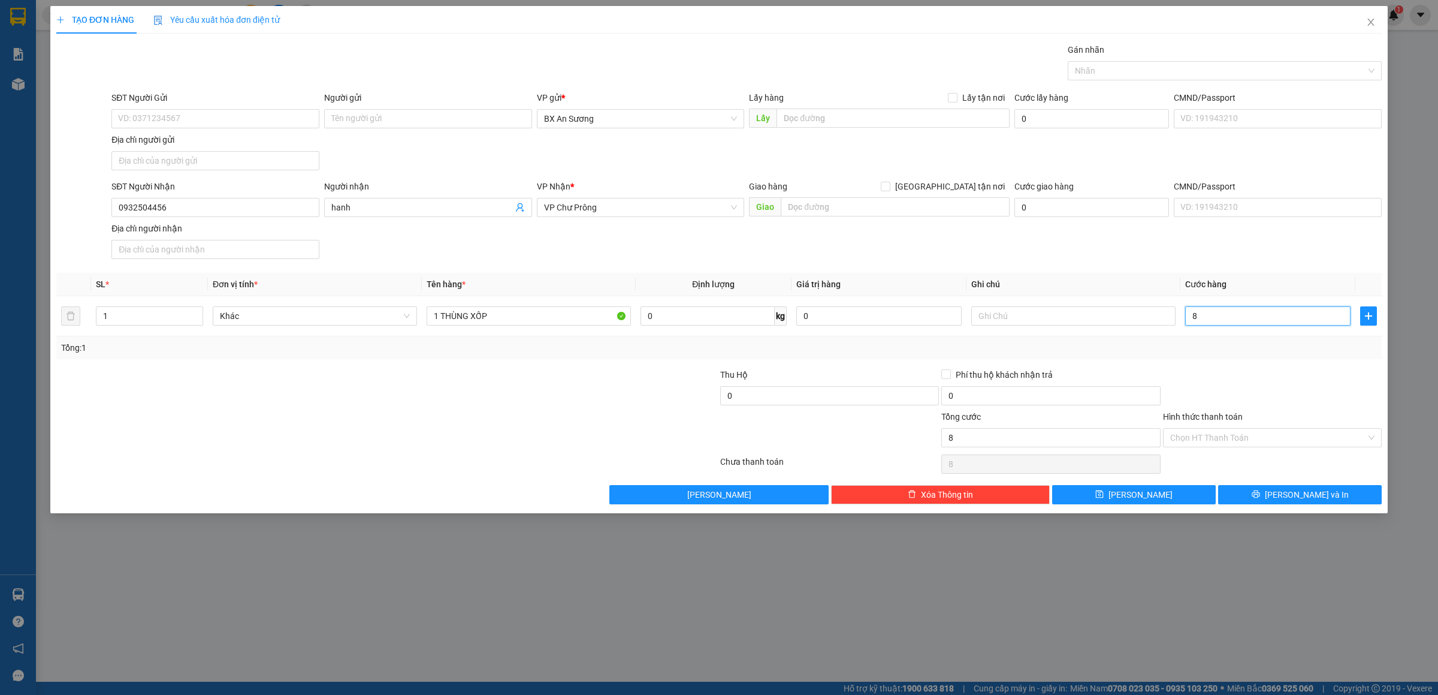
type input "80"
type input "8"
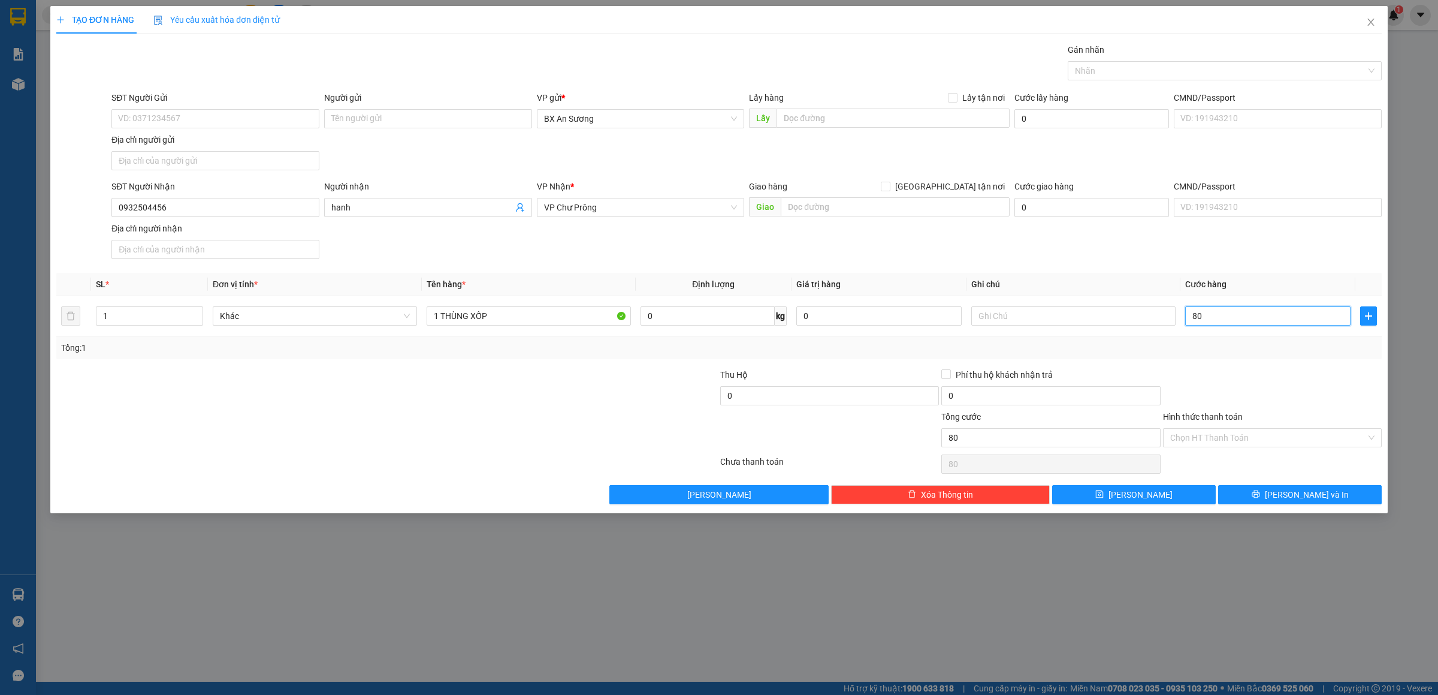
type input "8"
type input "0"
click at [1193, 318] on input "0" at bounding box center [1268, 315] width 165 height 19
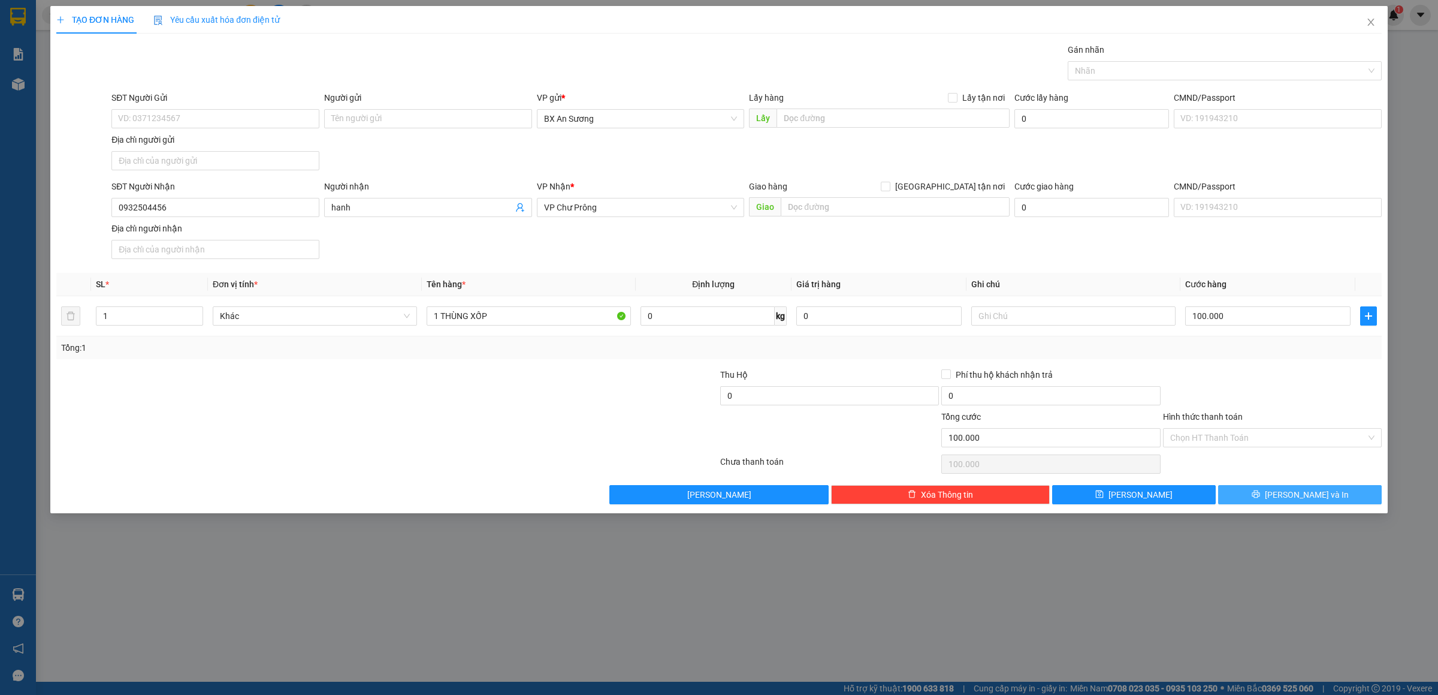
click at [1288, 504] on button "[PERSON_NAME] và In" at bounding box center [1301, 494] width 164 height 19
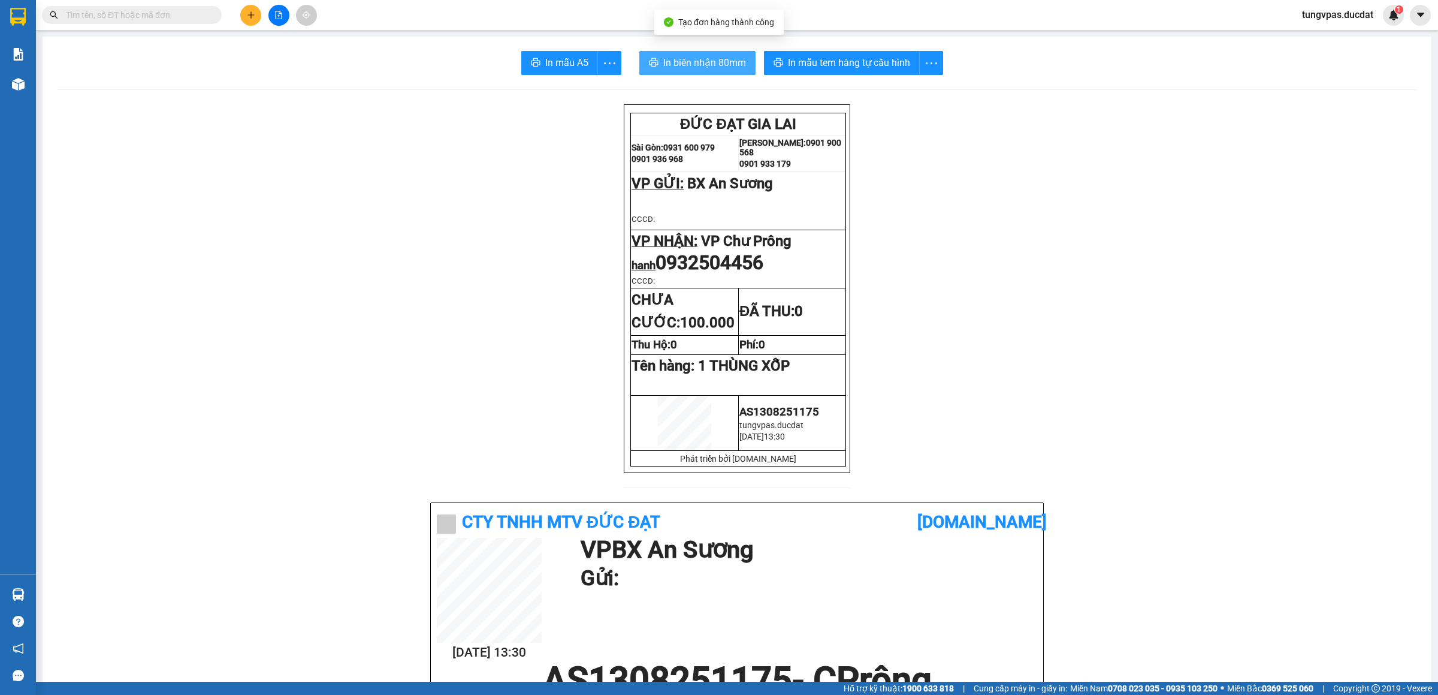
click at [731, 65] on span "In biên nhận 80mm" at bounding box center [705, 62] width 83 height 15
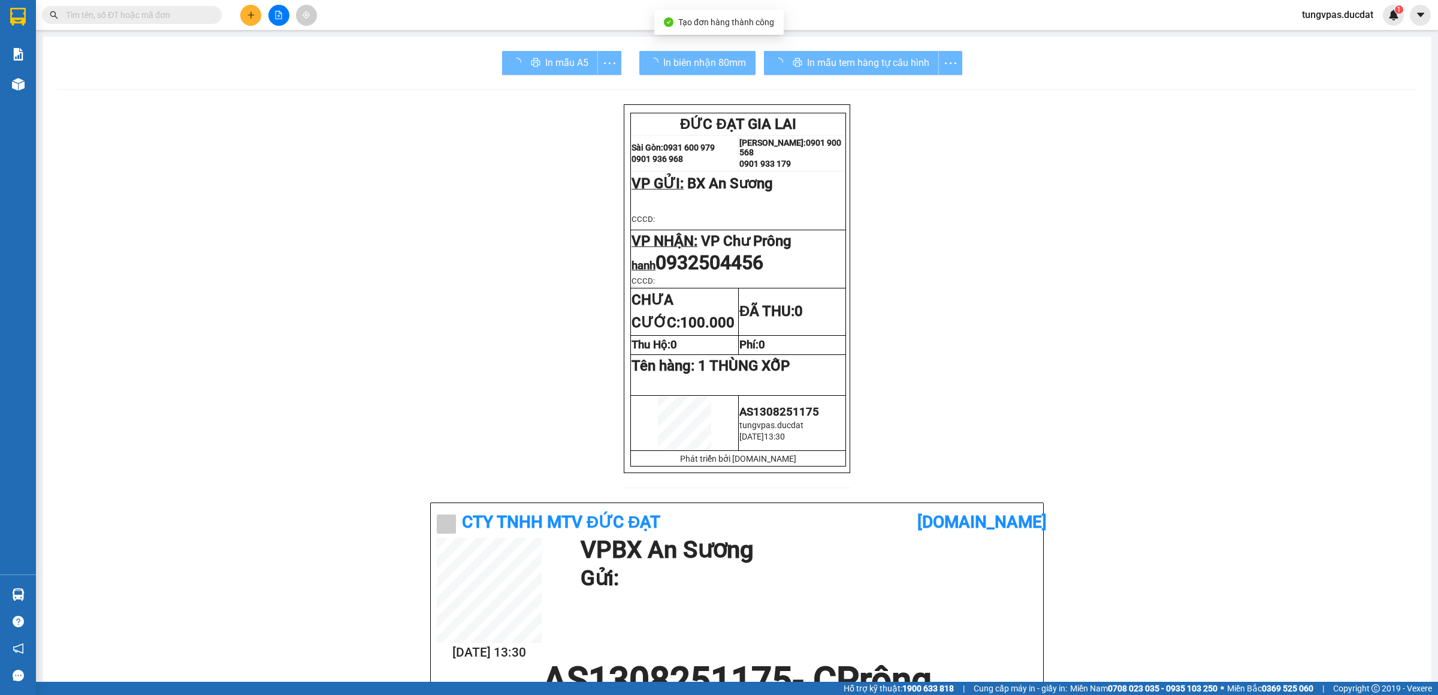
click at [877, 65] on div "In mẫu tem hàng tự cấu hình" at bounding box center [863, 63] width 198 height 24
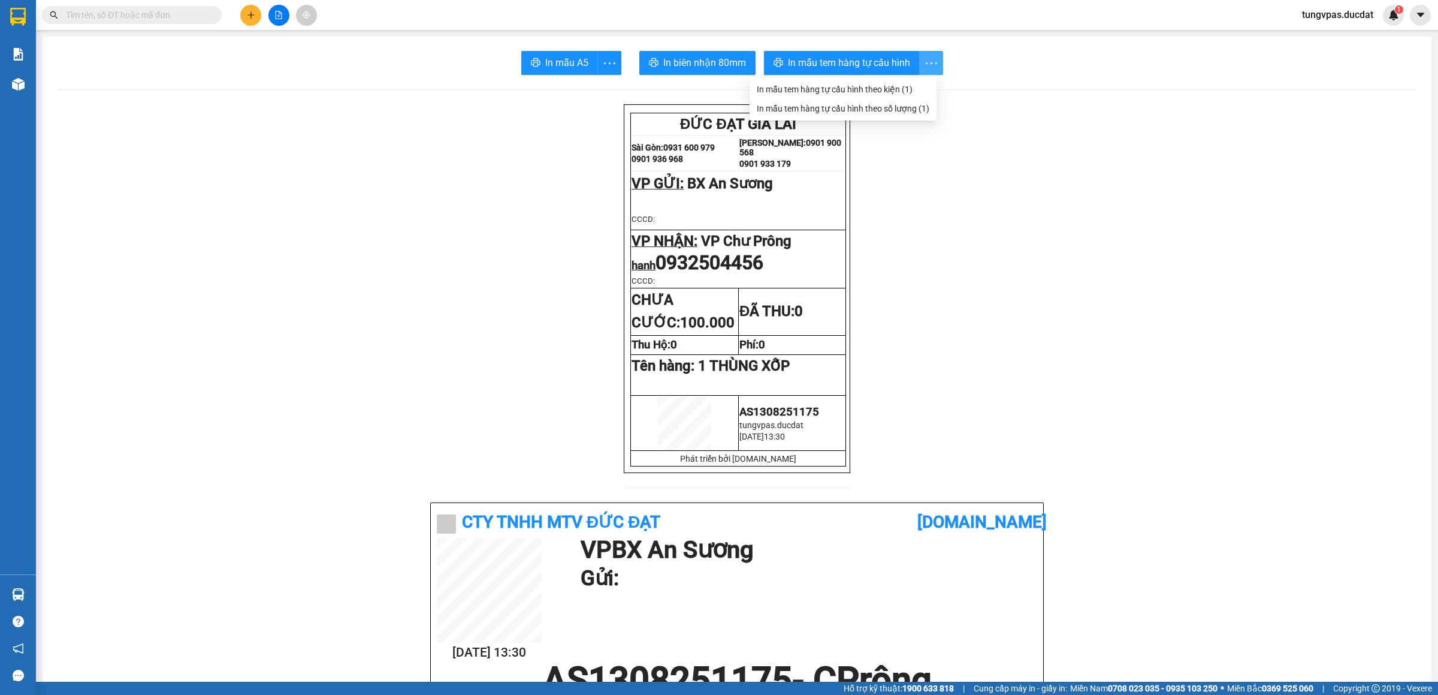
click at [924, 62] on icon "more" at bounding box center [931, 63] width 15 height 15
click at [883, 64] on span "In mẫu tem hàng tự cấu hình" at bounding box center [849, 62] width 122 height 15
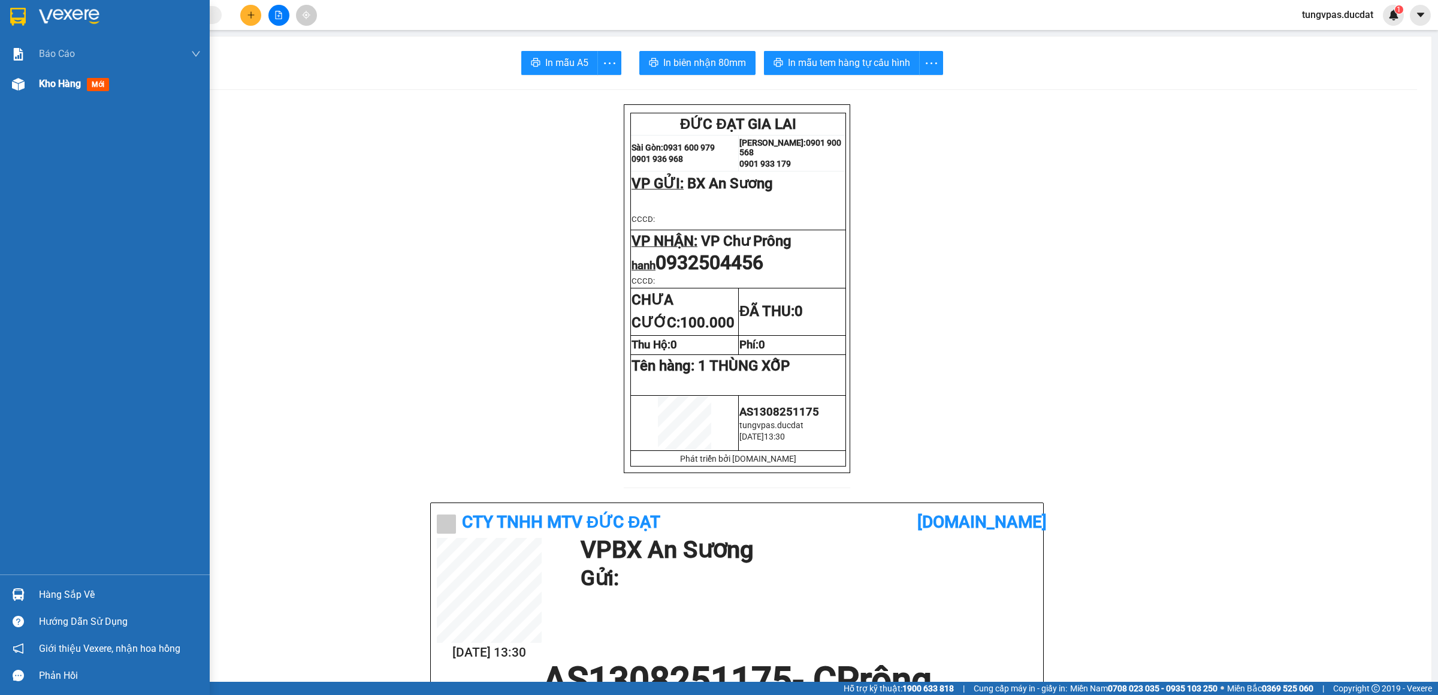
drag, startPoint x: 22, startPoint y: 85, endPoint x: 117, endPoint y: 86, distance: 95.3
click at [22, 83] on img at bounding box center [18, 84] width 13 height 13
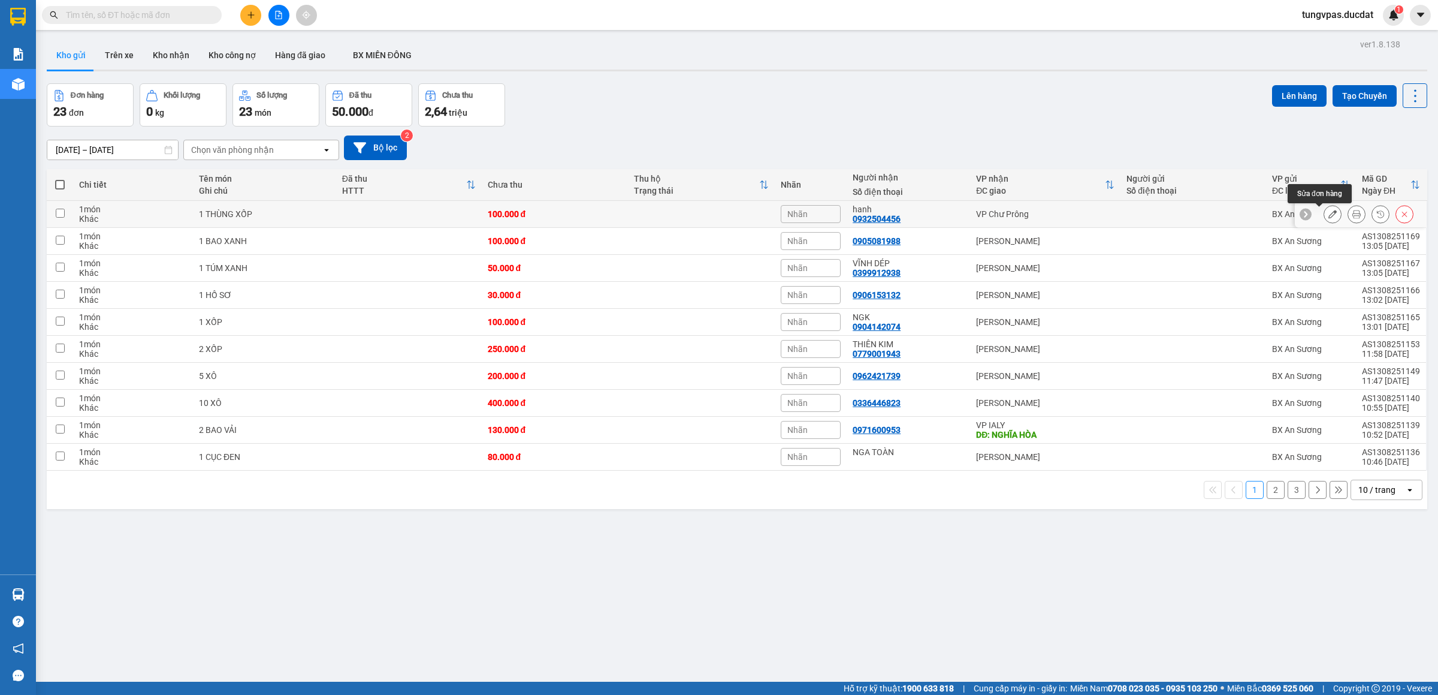
click at [1329, 213] on icon at bounding box center [1333, 214] width 8 height 8
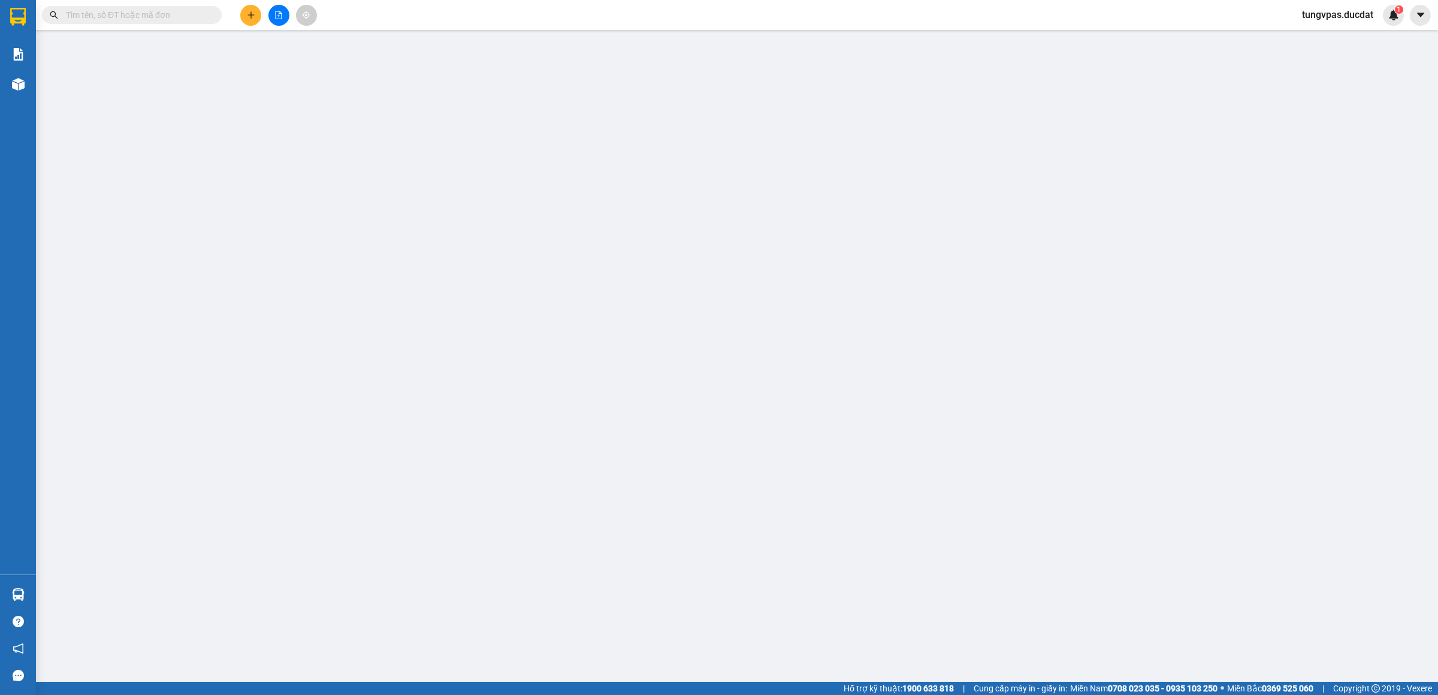
type input "0932504456"
type input "hanh"
type input "100.000"
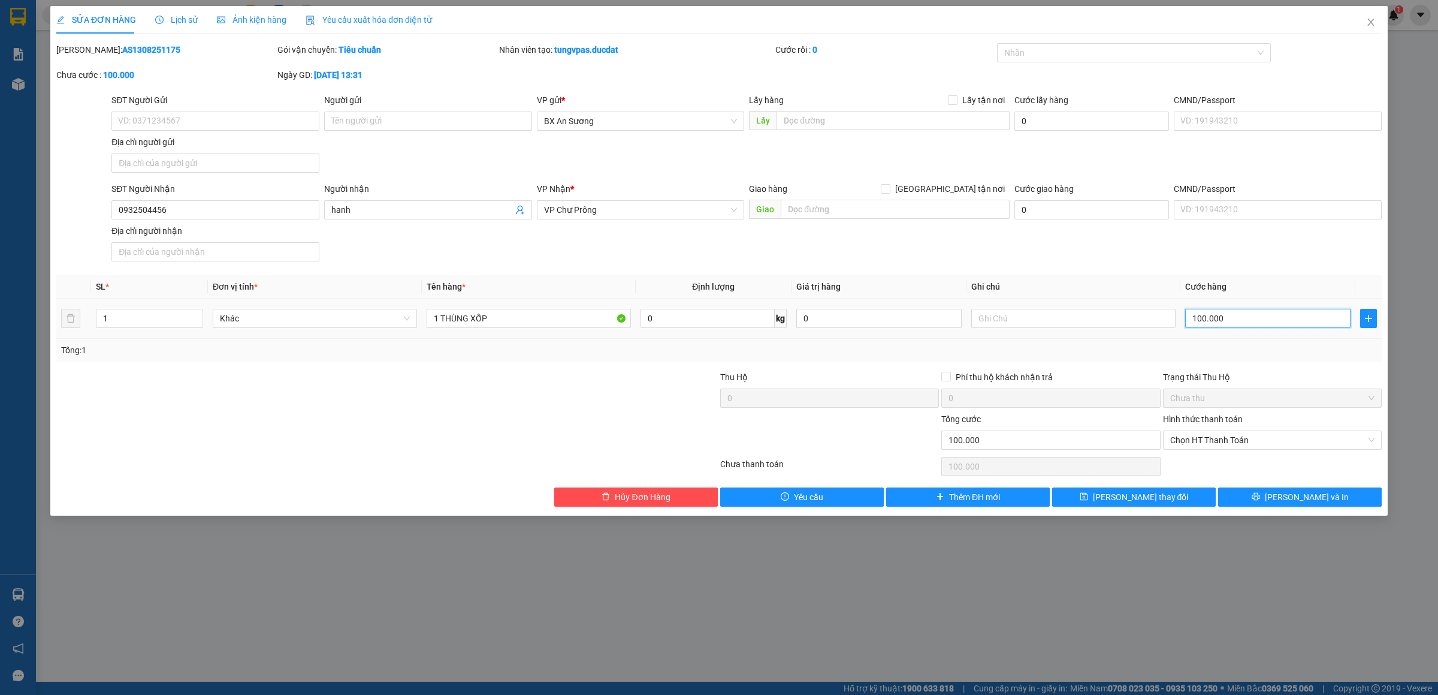
click at [1232, 322] on input "100.000" at bounding box center [1268, 318] width 165 height 19
type input "8"
type input "80"
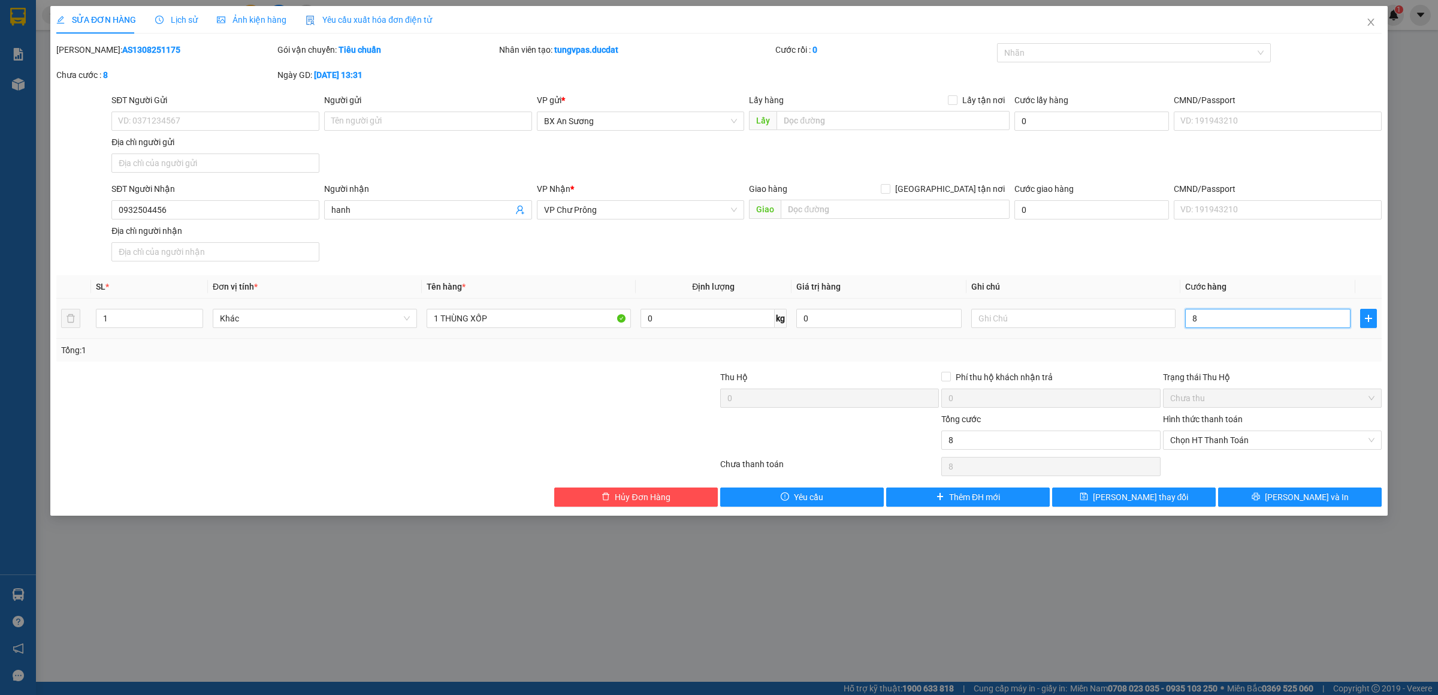
type input "80"
type input "80.000"
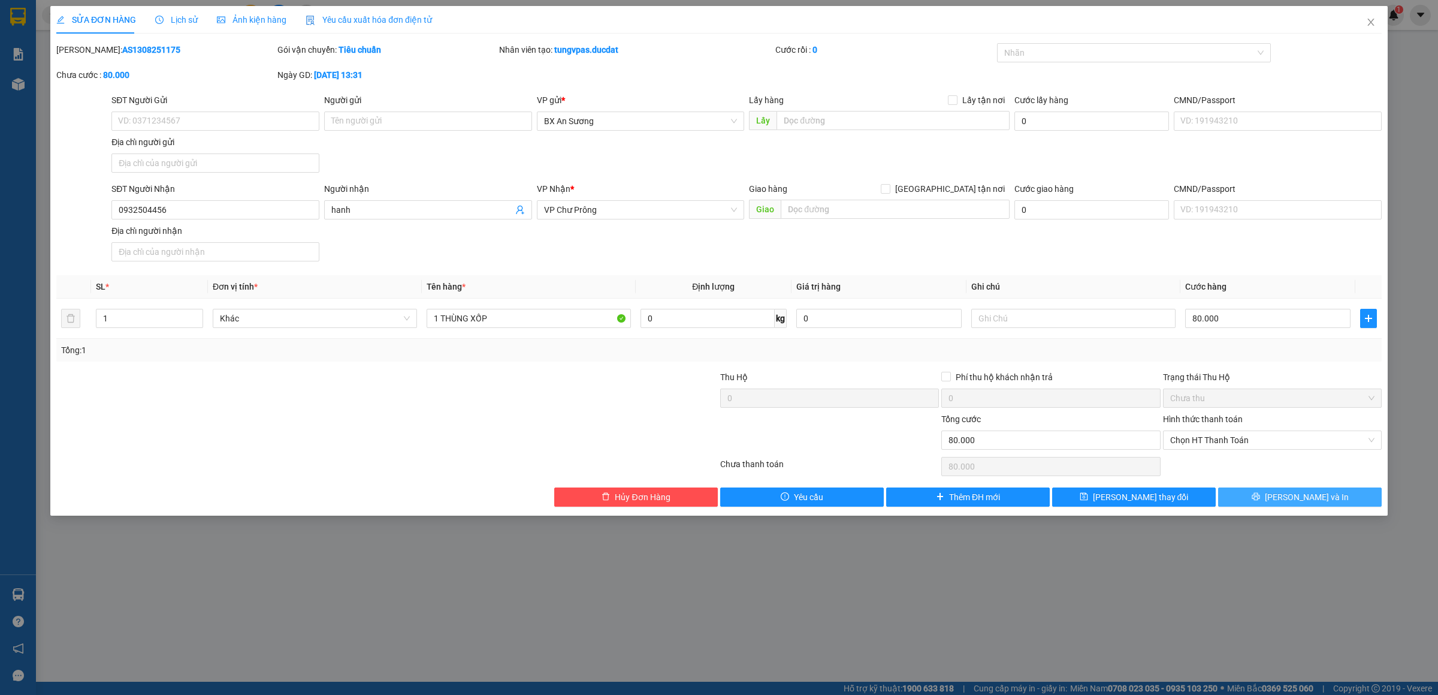
click at [1307, 503] on span "[PERSON_NAME] và In" at bounding box center [1307, 496] width 84 height 13
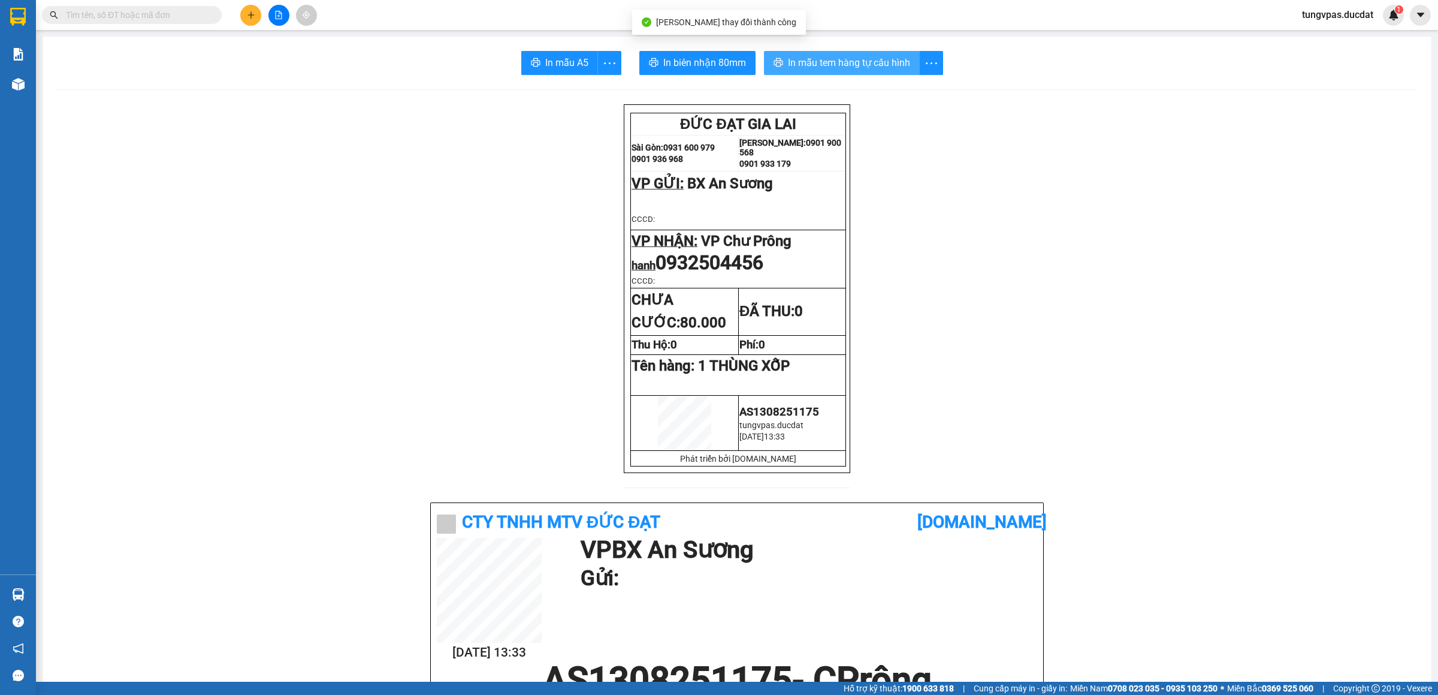
click at [855, 68] on span "In mẫu tem hàng tự cấu hình" at bounding box center [849, 62] width 122 height 15
click at [243, 19] on button at bounding box center [250, 15] width 21 height 21
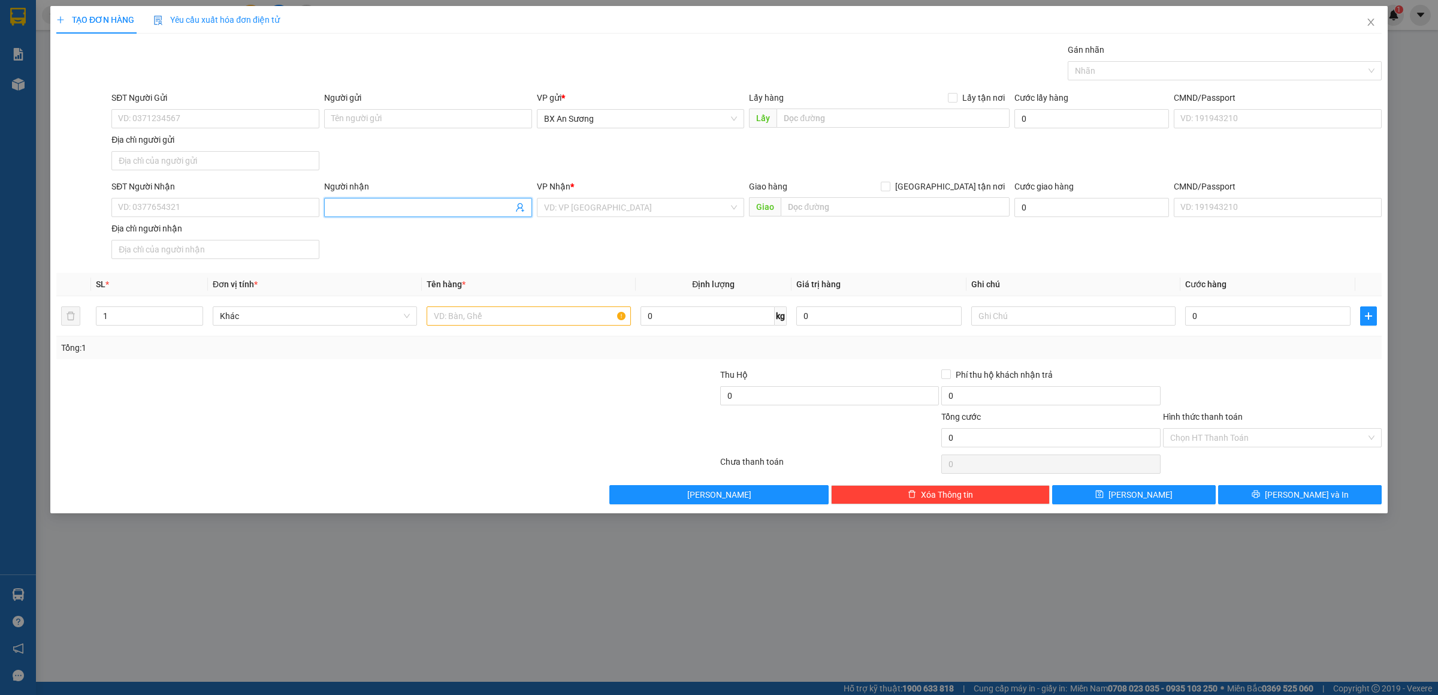
click at [409, 202] on input "Người nhận" at bounding box center [422, 207] width 182 height 13
click at [202, 203] on input "SĐT Người Nhận" at bounding box center [215, 207] width 208 height 19
click at [221, 252] on div "0932000840 - XƯỞNG [PERSON_NAME]" at bounding box center [216, 252] width 194 height 13
type input "0932000840"
type input "XƯỞNG [PERSON_NAME]"
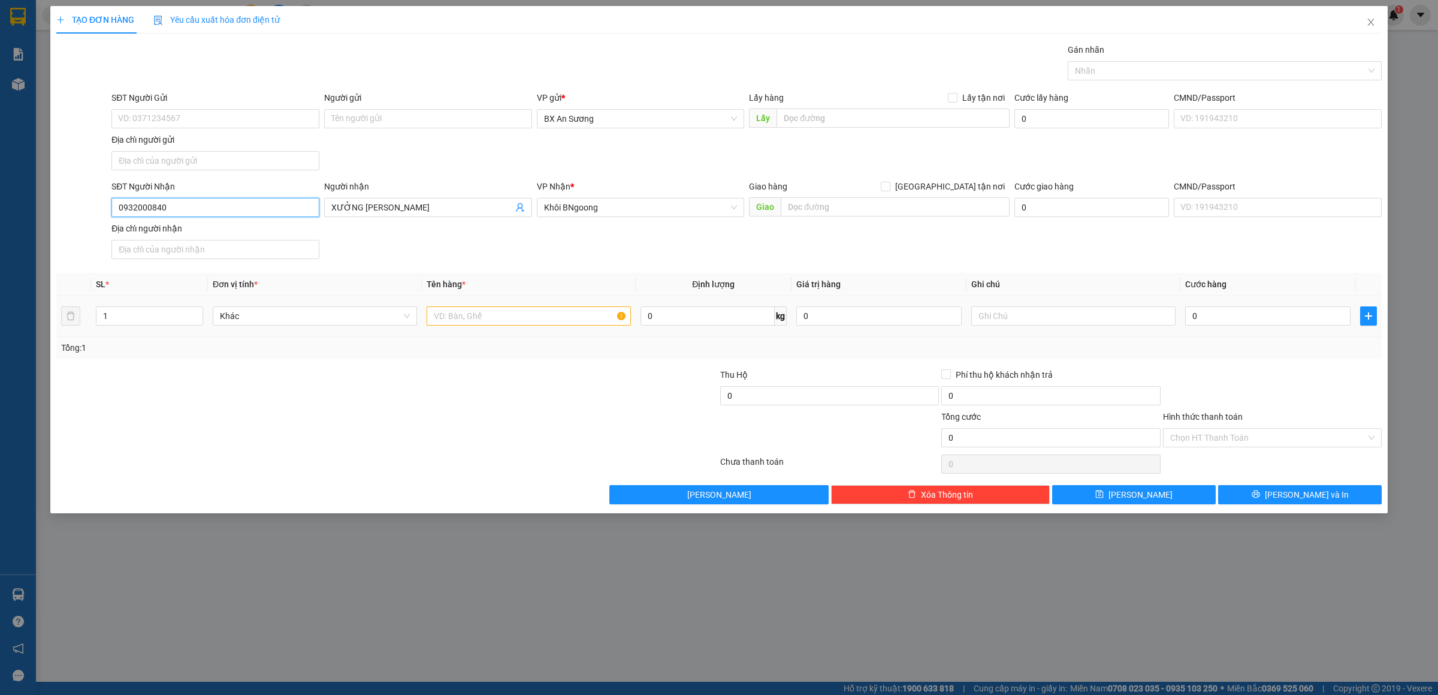
type input "0932000840"
click at [478, 316] on input "text" at bounding box center [529, 315] width 204 height 19
type input "8 BAO"
click at [1256, 324] on input "0" at bounding box center [1268, 315] width 165 height 19
click at [1191, 318] on input "0" at bounding box center [1268, 315] width 165 height 19
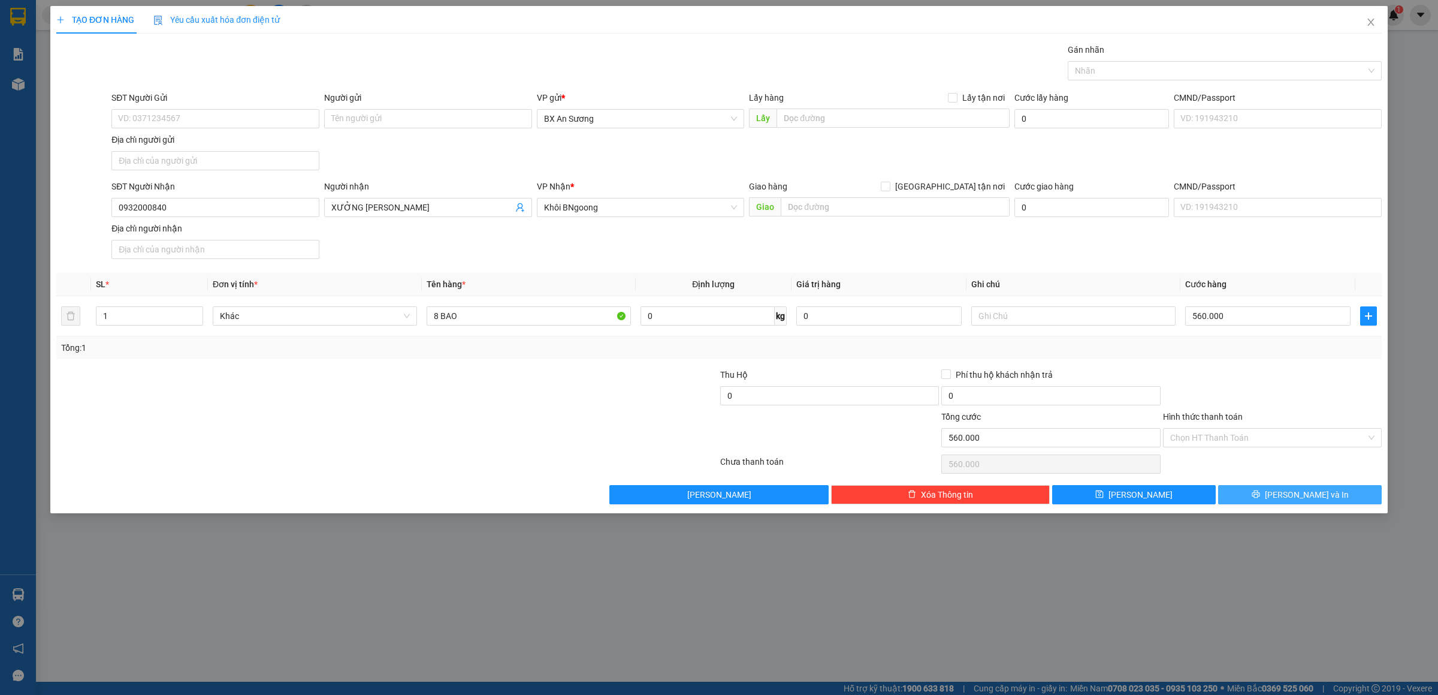
click at [1313, 488] on button "[PERSON_NAME] và In" at bounding box center [1301, 494] width 164 height 19
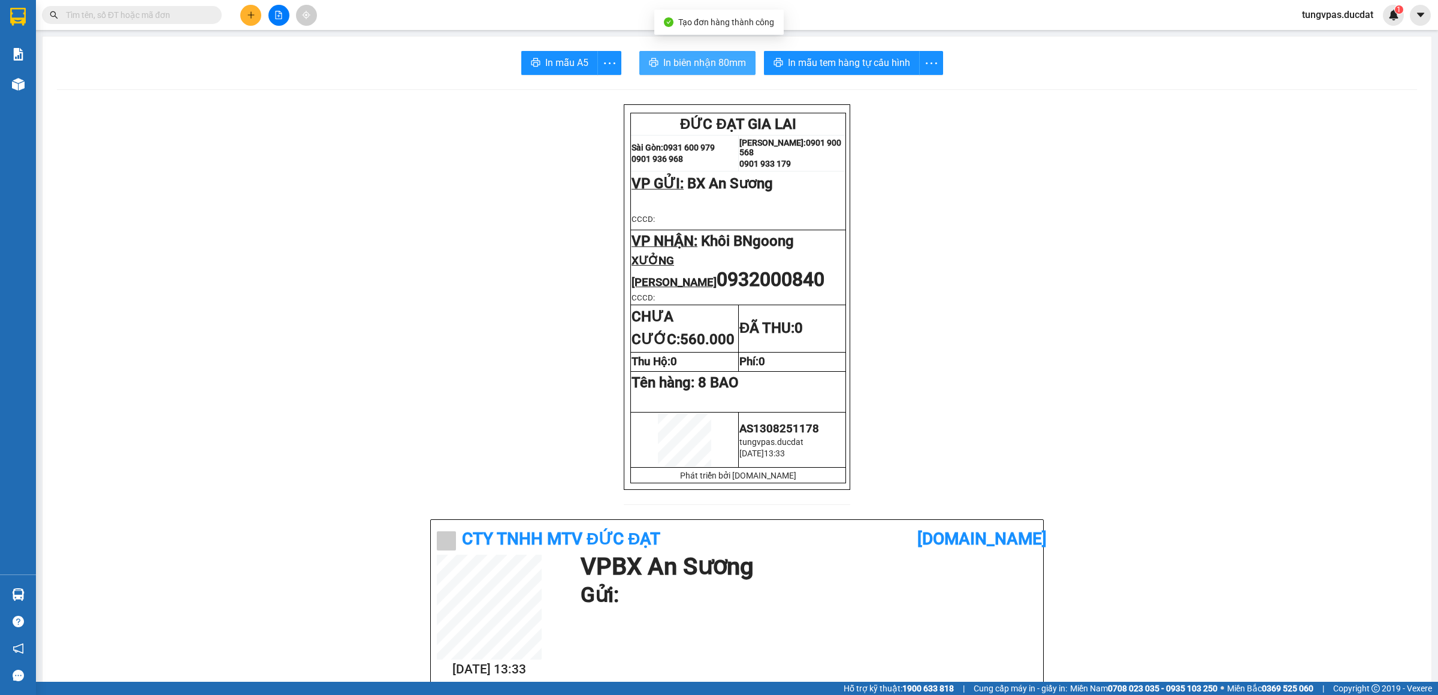
click at [728, 55] on button "In biên nhận 80mm" at bounding box center [698, 63] width 116 height 24
click at [879, 65] on div "In mẫu tem hàng tự cấu hình" at bounding box center [856, 63] width 184 height 24
click at [861, 56] on span "In mẫu tem hàng tự cấu hình" at bounding box center [849, 62] width 122 height 15
click at [252, 11] on div "Kết quả tìm kiếm ( 0 ) Bộ lọc No Data tungvpas.ducdat 1" at bounding box center [719, 15] width 1438 height 30
click at [252, 13] on icon "plus" at bounding box center [251, 15] width 8 height 8
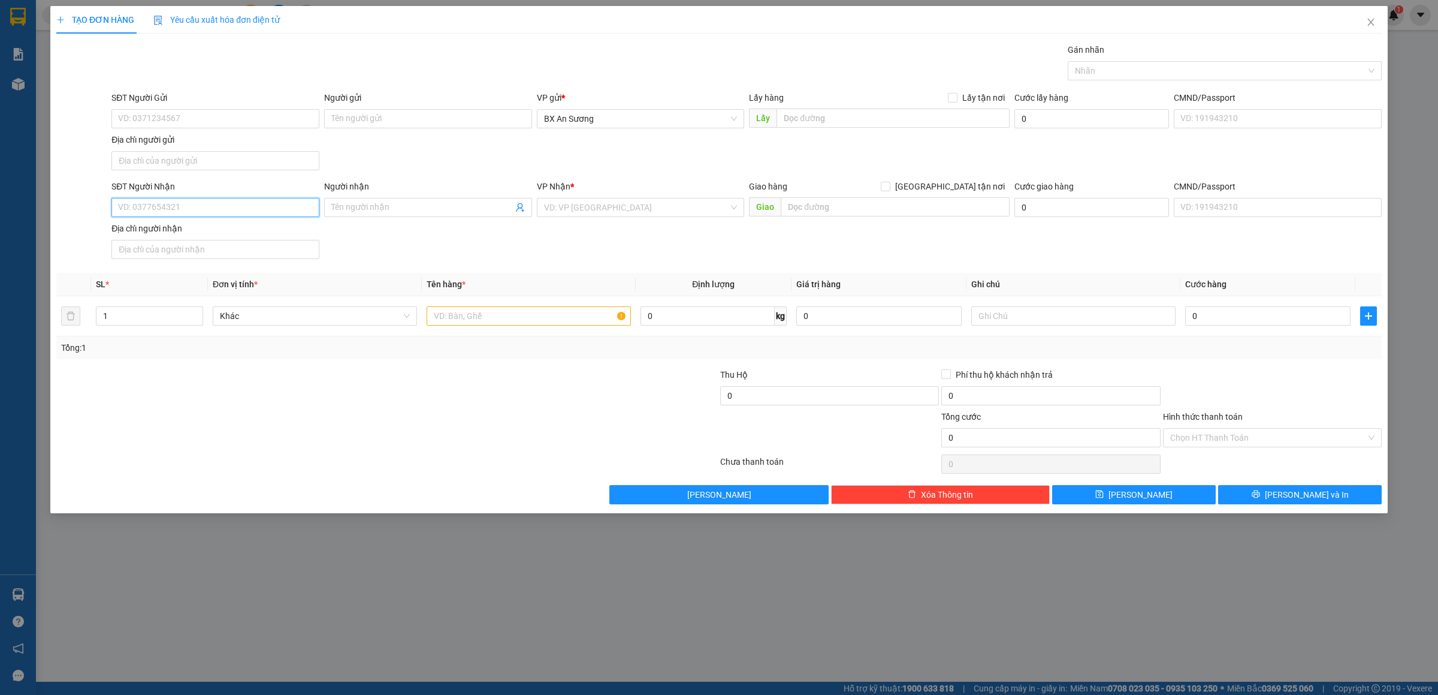
click at [270, 214] on input "SĐT Người Nhận" at bounding box center [215, 207] width 208 height 19
click at [191, 222] on div "0773763020 0773763020" at bounding box center [215, 234] width 208 height 24
click at [187, 227] on div "Địa chỉ người nhận" at bounding box center [215, 228] width 208 height 13
click at [187, 240] on input "Địa chỉ người nhận" at bounding box center [215, 249] width 208 height 19
click at [197, 209] on input "3020" at bounding box center [215, 207] width 208 height 19
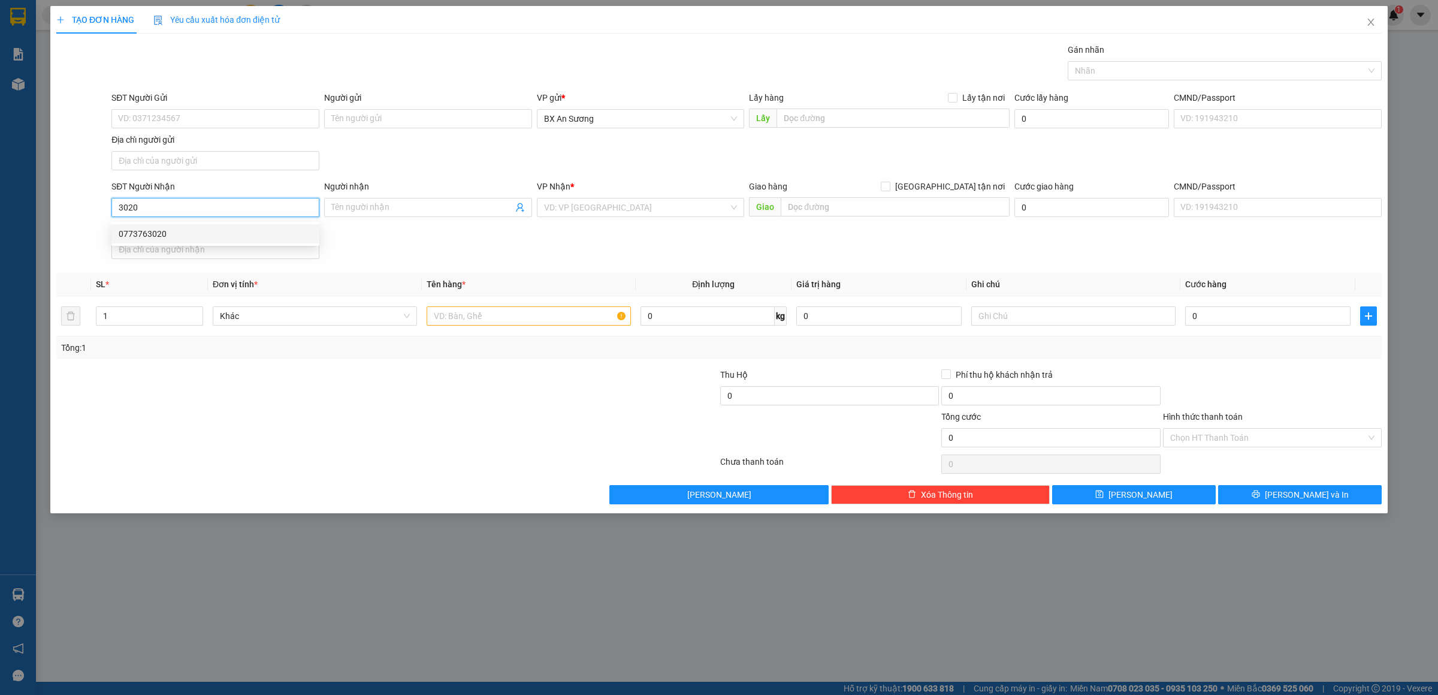
click at [182, 231] on div "0773763020" at bounding box center [216, 233] width 194 height 13
type input "0773763020"
type input "146 [PERSON_NAME]"
click at [552, 320] on input "text" at bounding box center [529, 315] width 204 height 19
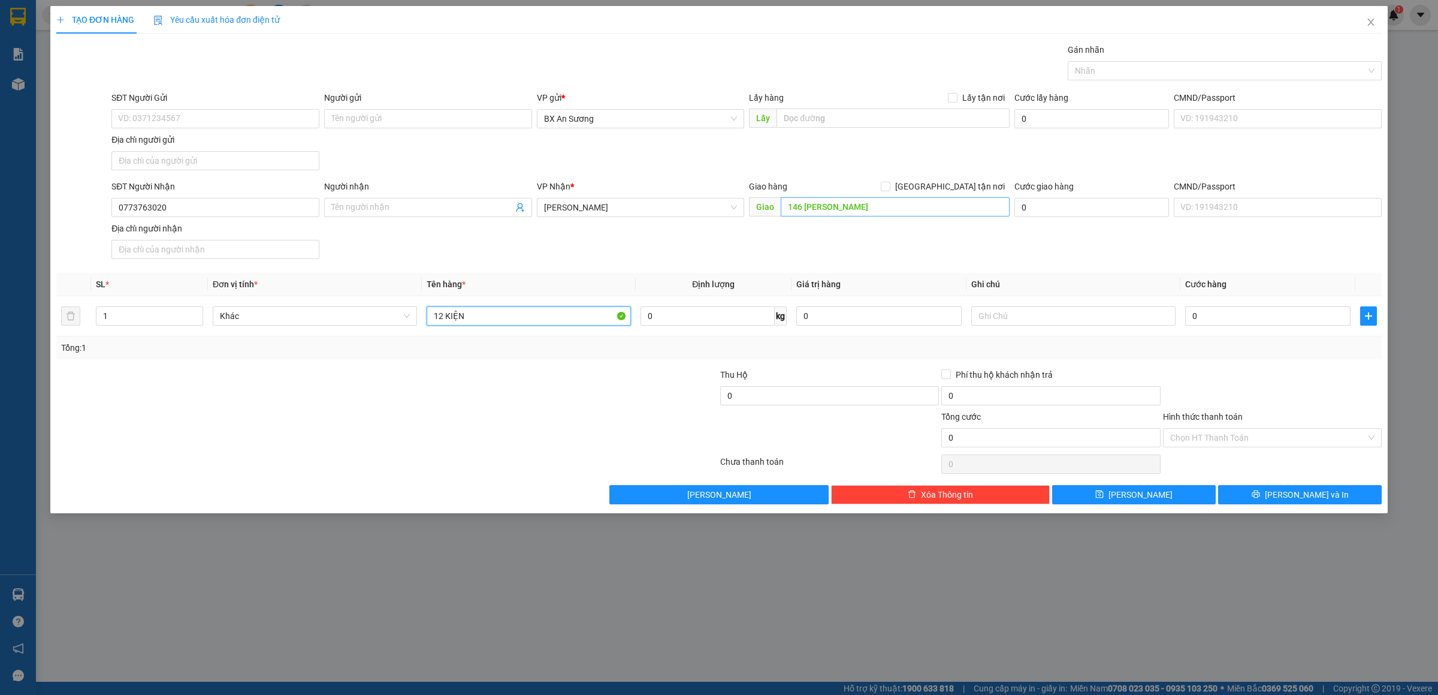
type input "12 KIỆN"
click at [812, 209] on input "146 [PERSON_NAME]" at bounding box center [895, 206] width 229 height 19
type input "76 [PERSON_NAME]"
click at [1214, 322] on input "0" at bounding box center [1268, 315] width 165 height 19
type input "9"
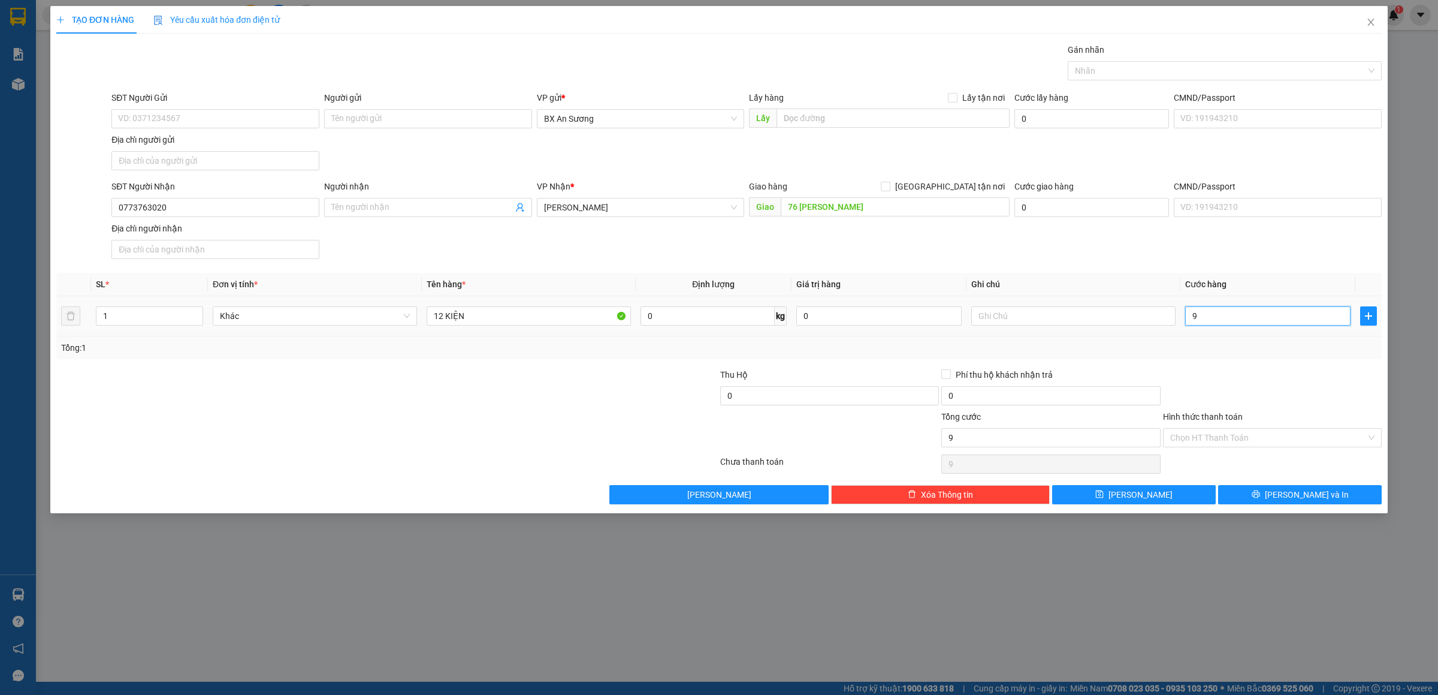
type input "9"
type input "90"
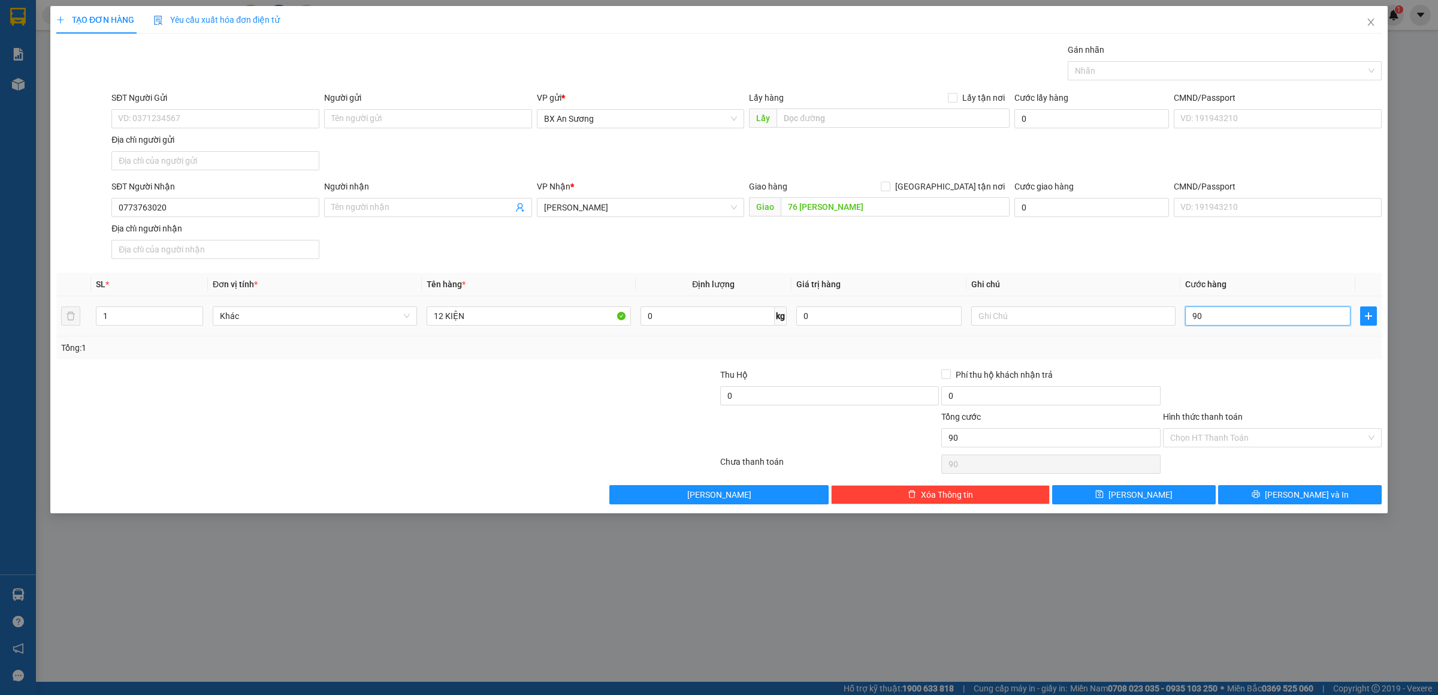
type input "900"
type input "90"
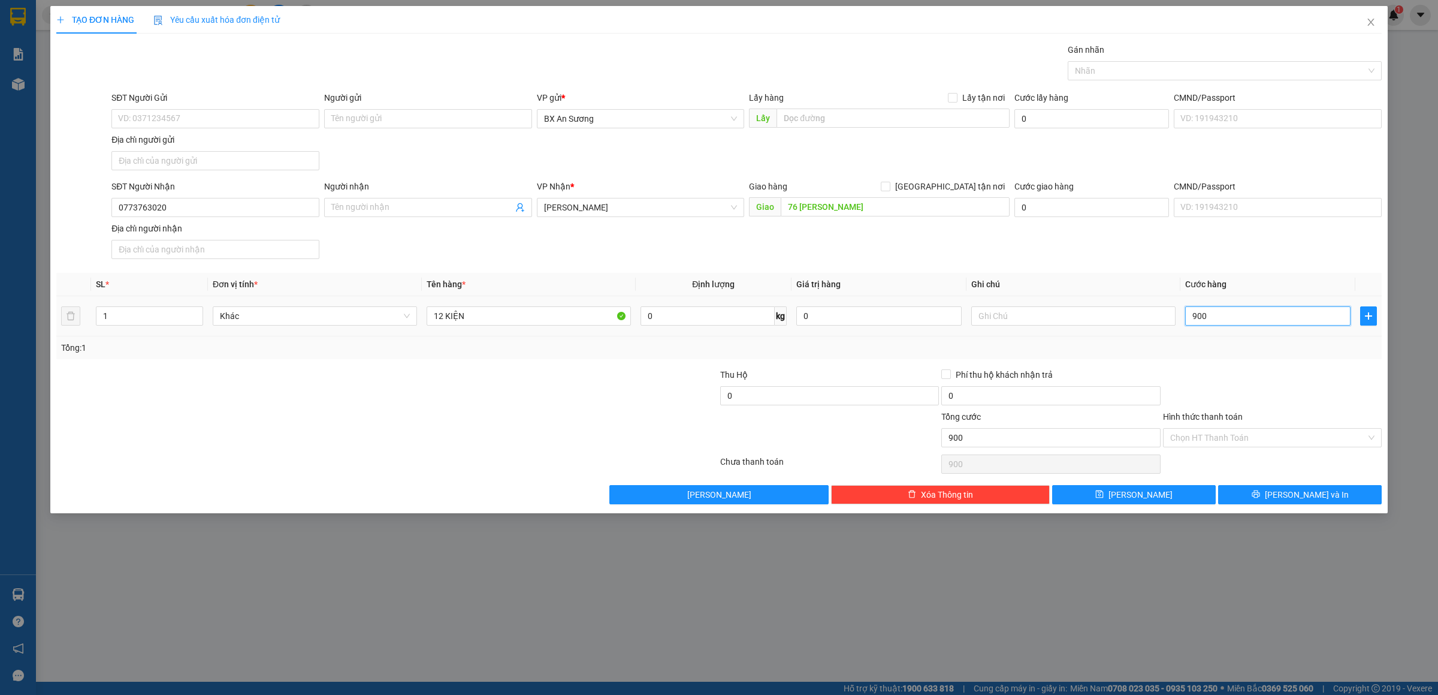
type input "90"
type input "9"
type input "0"
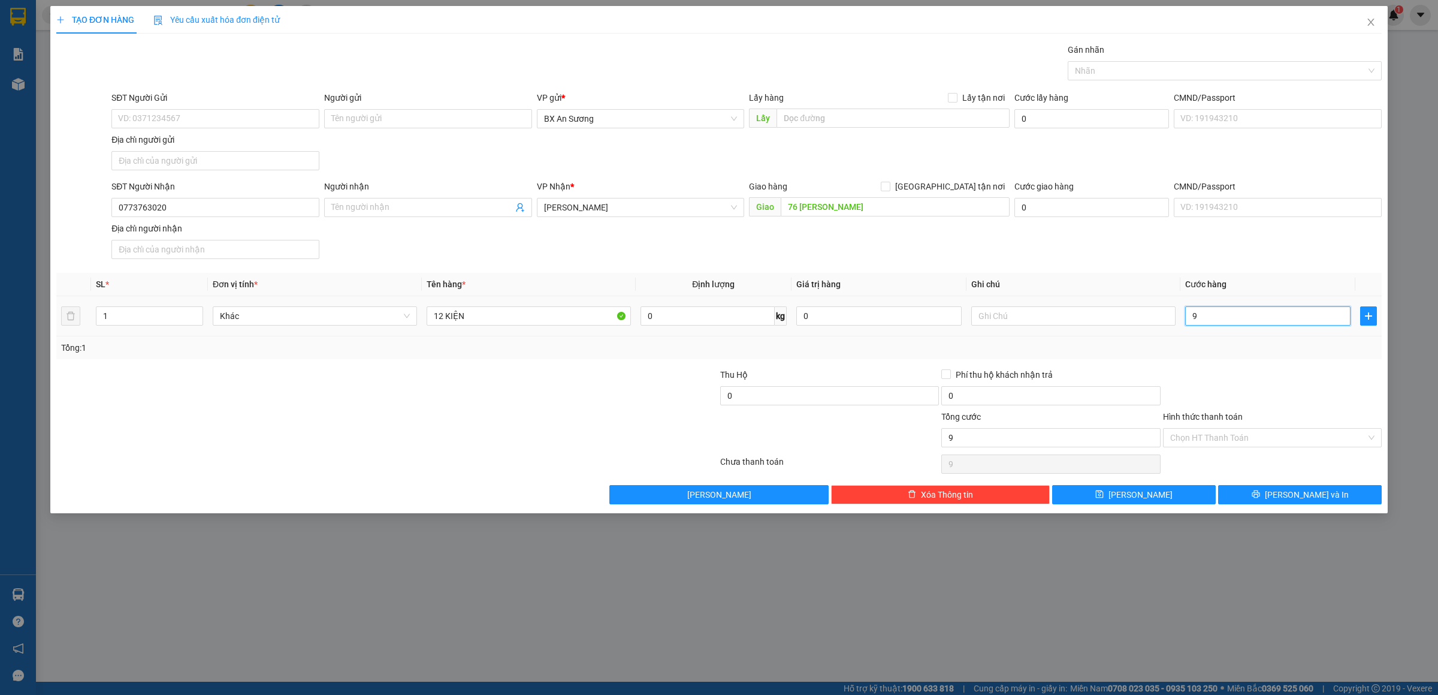
type input "0"
click at [1187, 316] on input "0" at bounding box center [1268, 315] width 165 height 19
type input "80"
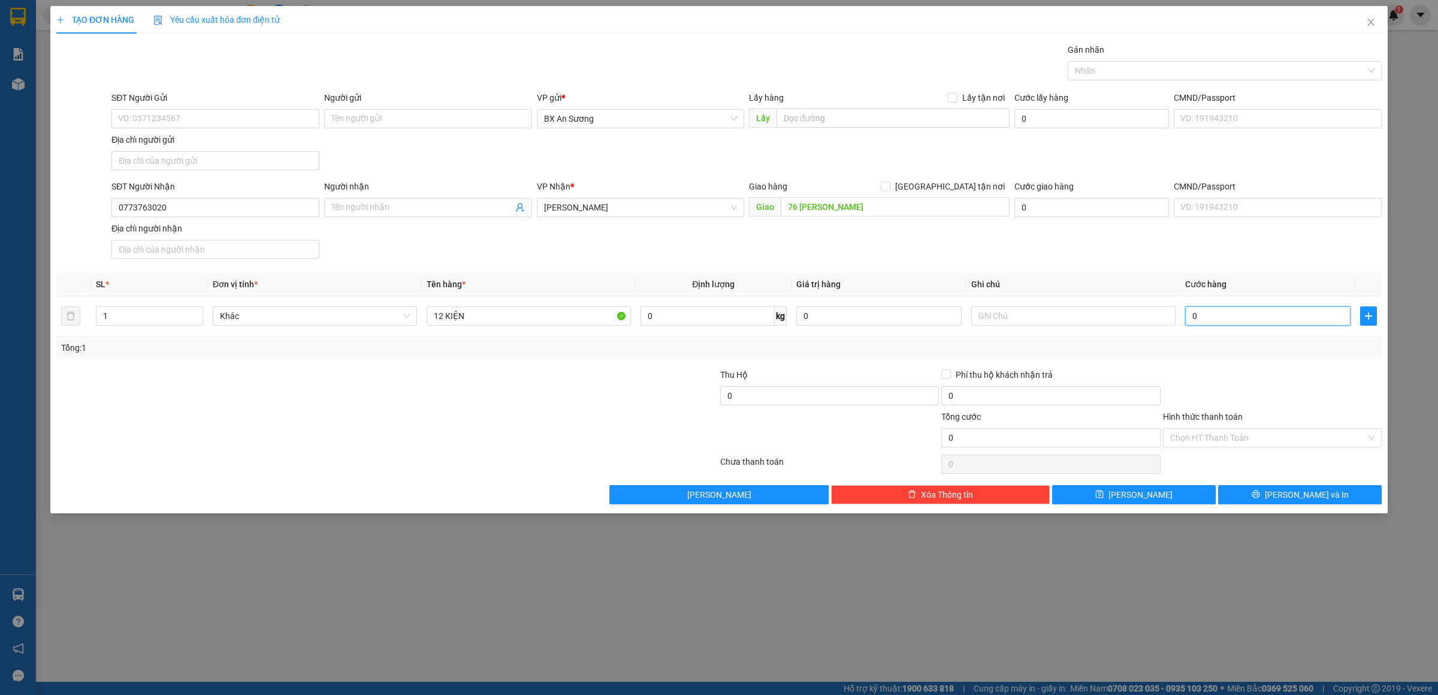
type input "80"
type input "850"
type input "8.500"
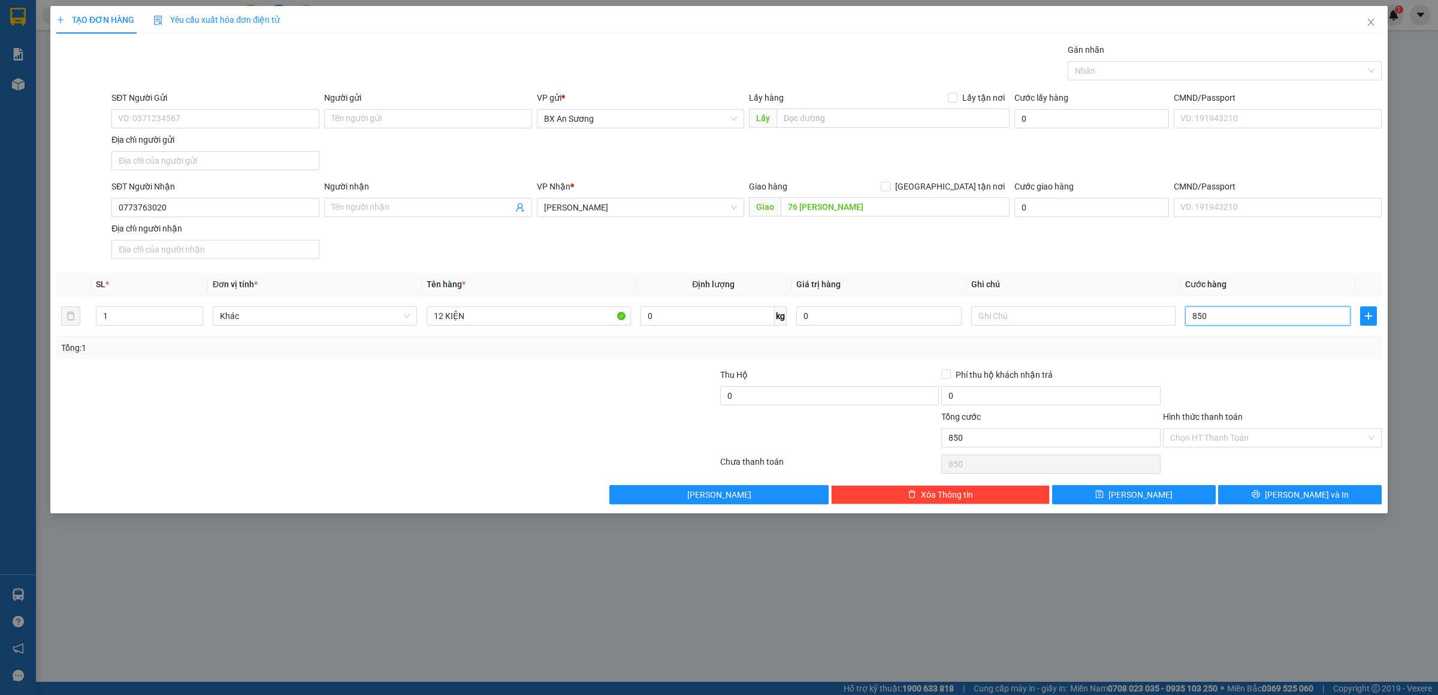
type input "8.500"
click at [1320, 501] on span "[PERSON_NAME] và In" at bounding box center [1307, 494] width 84 height 13
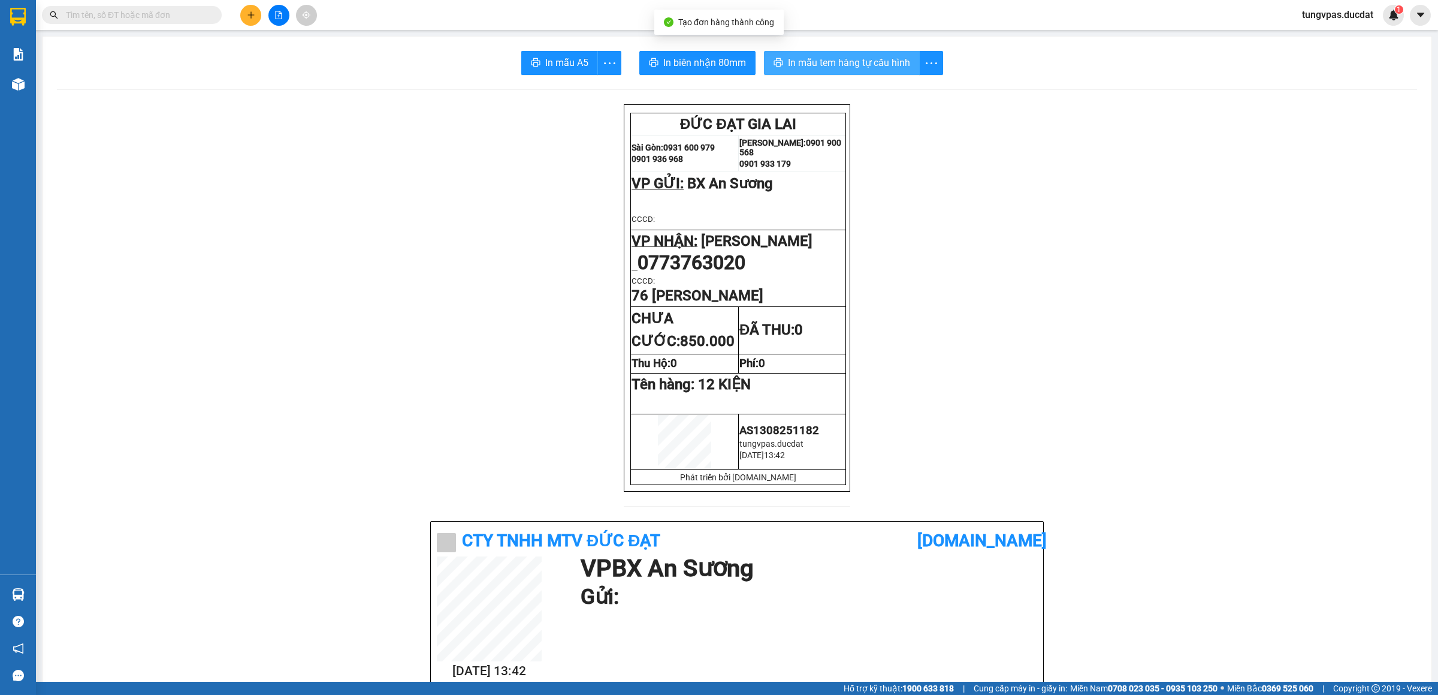
click at [826, 54] on button "In mẫu tem hàng tự cấu hình" at bounding box center [842, 63] width 156 height 24
click at [245, 8] on button at bounding box center [250, 15] width 21 height 21
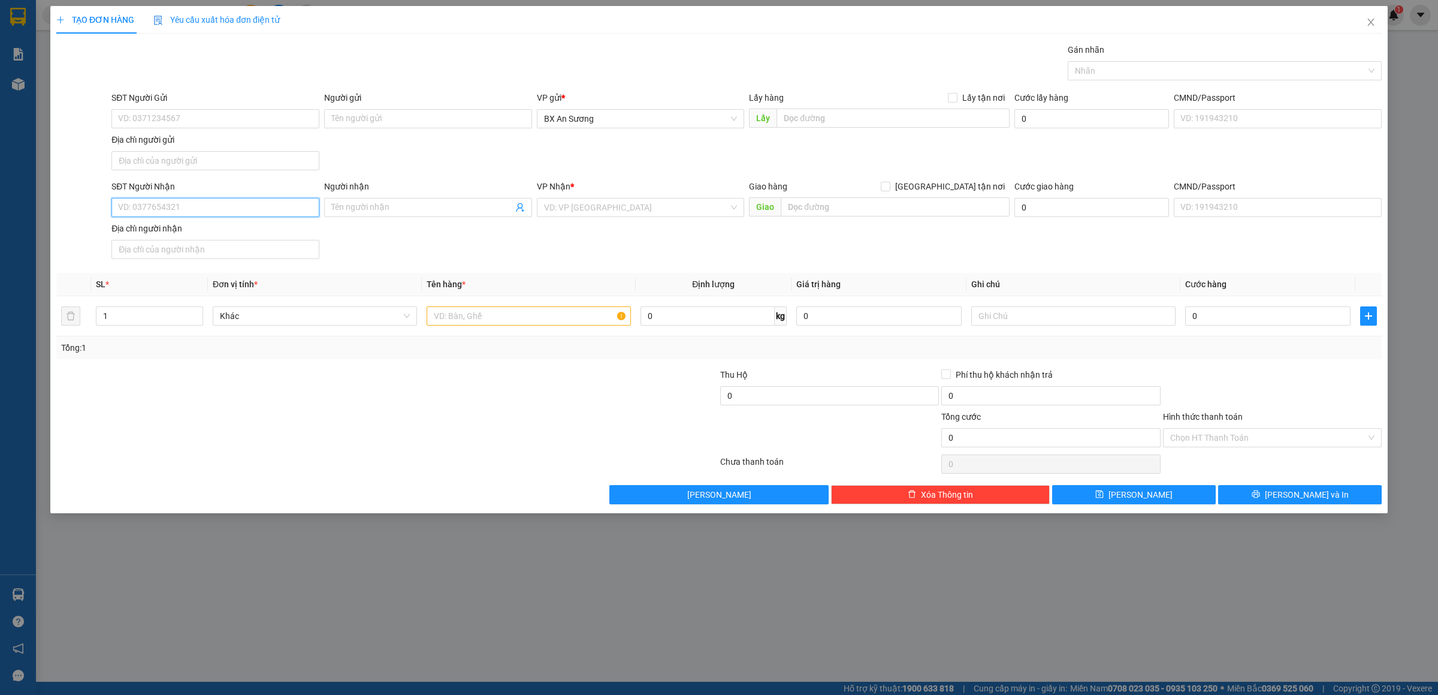
click at [273, 200] on input "SĐT Người Nhận" at bounding box center [215, 207] width 208 height 19
click at [191, 238] on div "0342221198" at bounding box center [215, 233] width 208 height 19
type input "0342221198"
click at [490, 324] on input "text" at bounding box center [529, 315] width 204 height 19
type input "H"
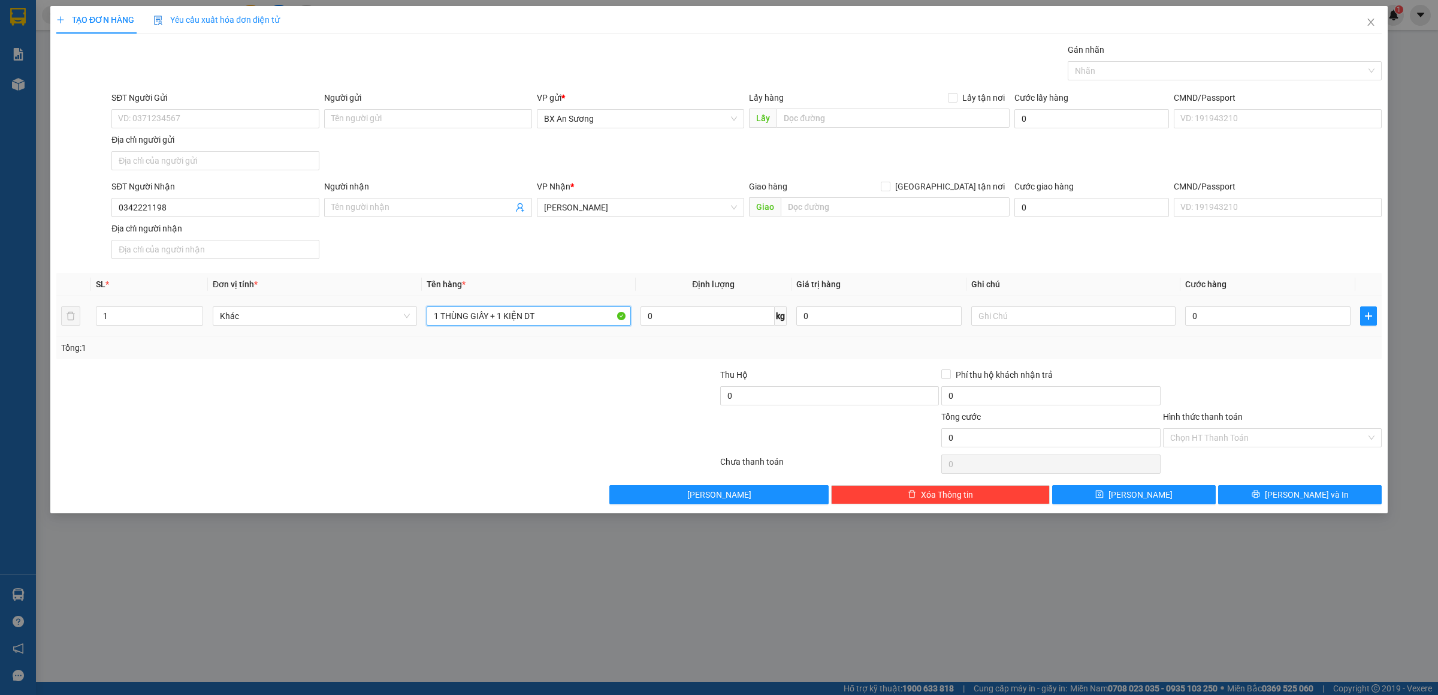
type input "1 THÙNG GIẤY + 1 KIỆN DT"
click at [1289, 493] on button "[PERSON_NAME] và In" at bounding box center [1301, 494] width 164 height 19
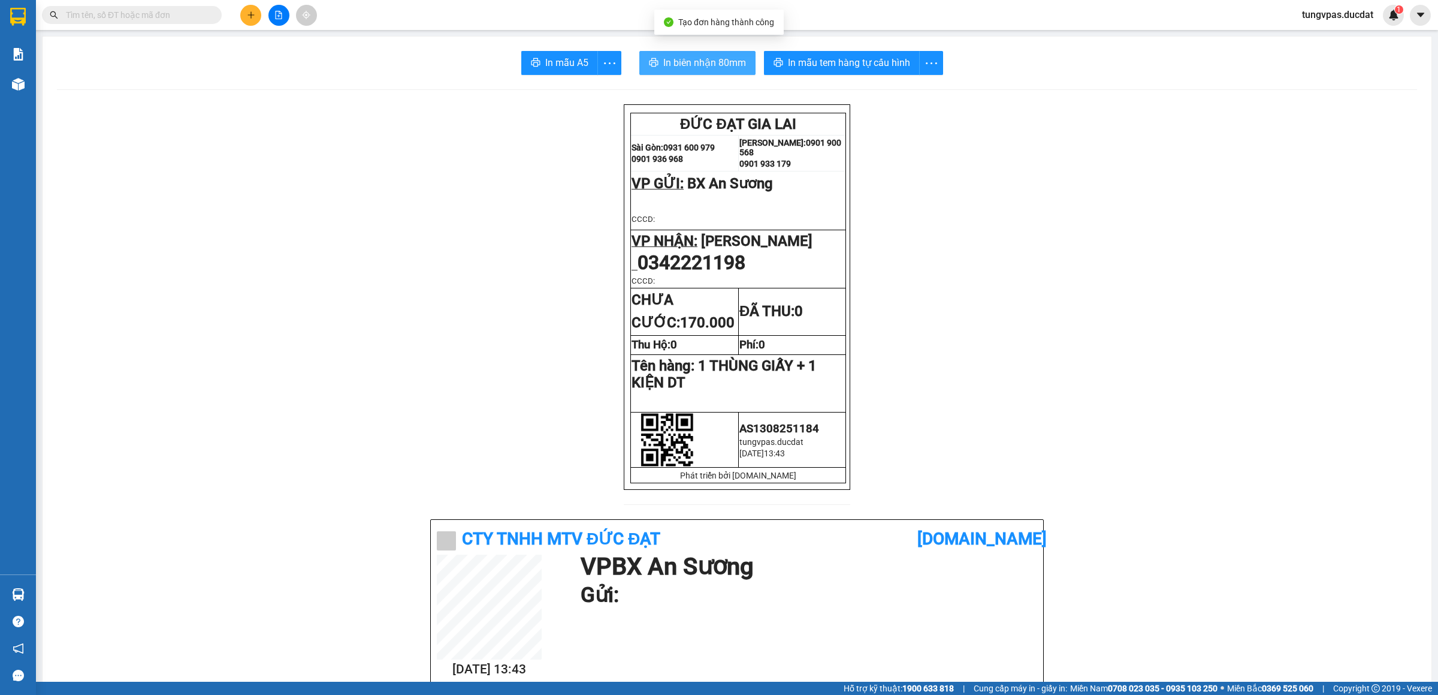
click at [664, 58] on span "In biên nhận 80mm" at bounding box center [705, 62] width 83 height 15
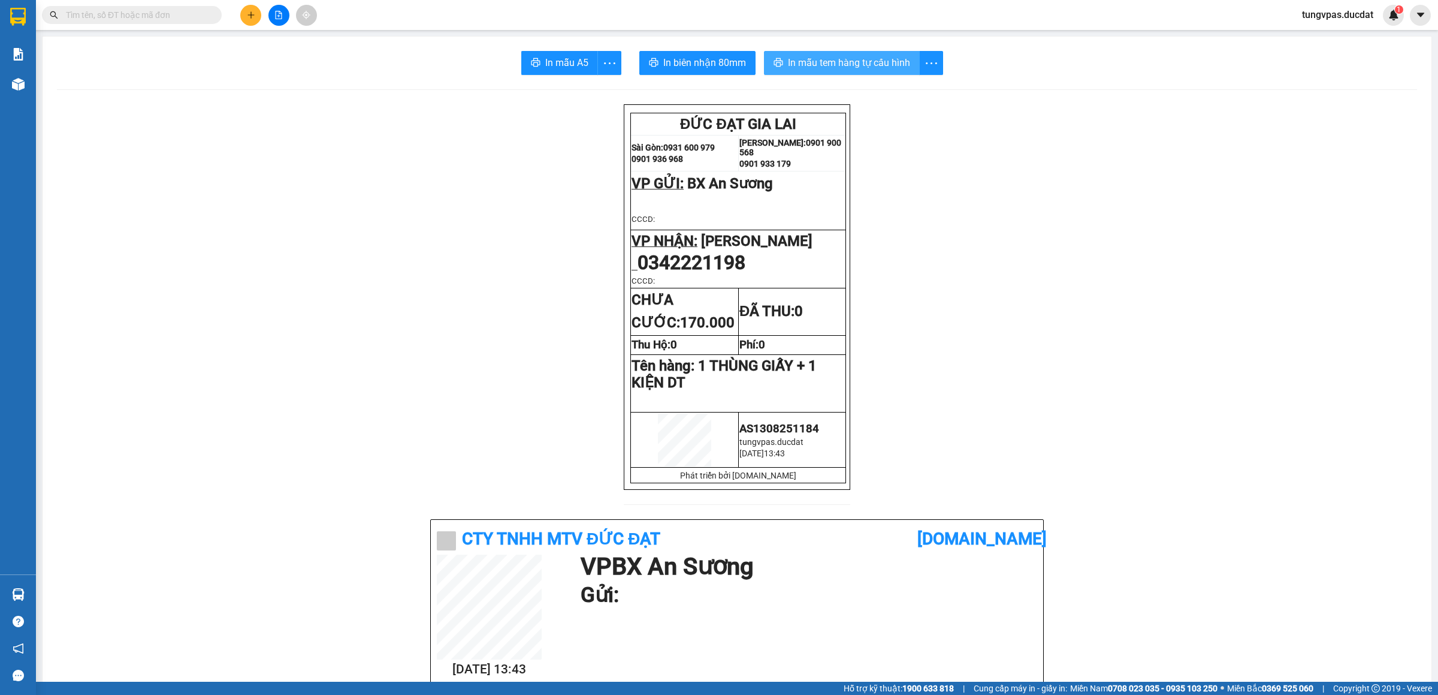
click at [896, 67] on span "In mẫu tem hàng tự cấu hình" at bounding box center [849, 62] width 122 height 15
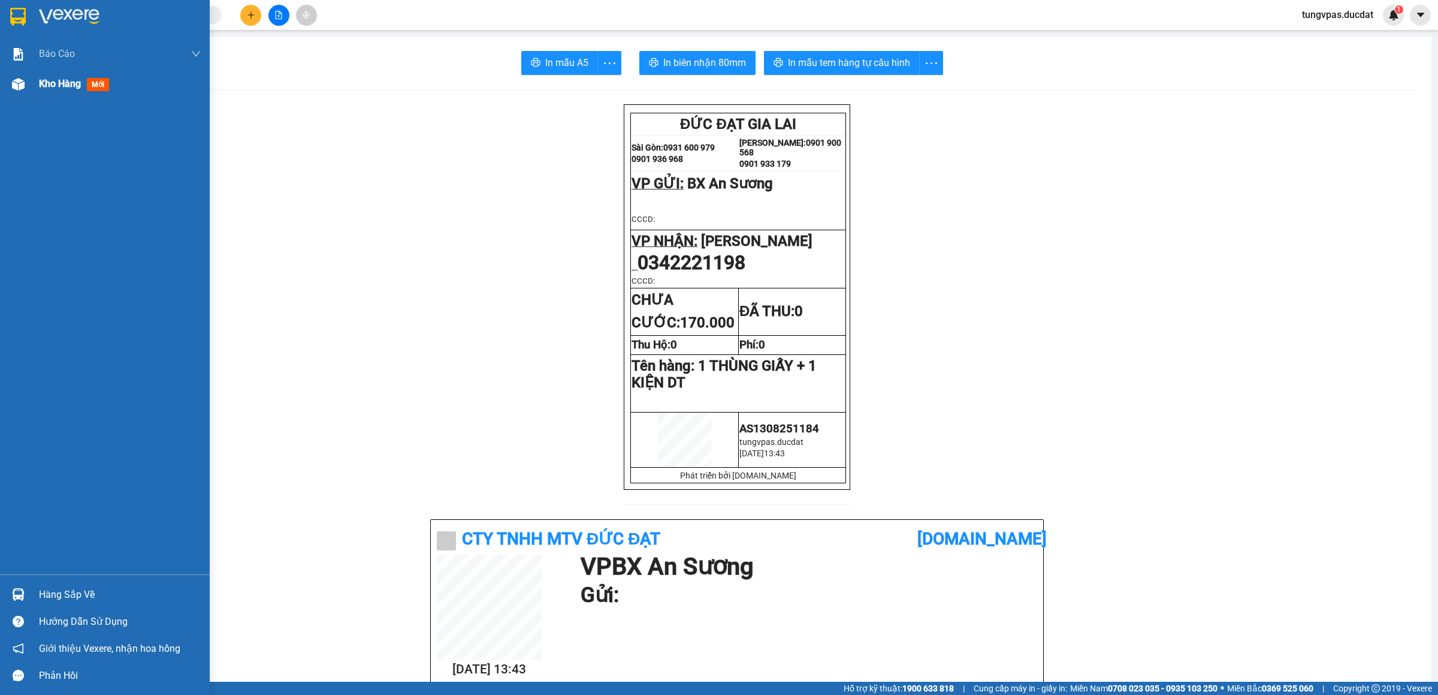
click at [24, 85] on div at bounding box center [18, 84] width 21 height 21
